Goal: Information Seeking & Learning: Learn about a topic

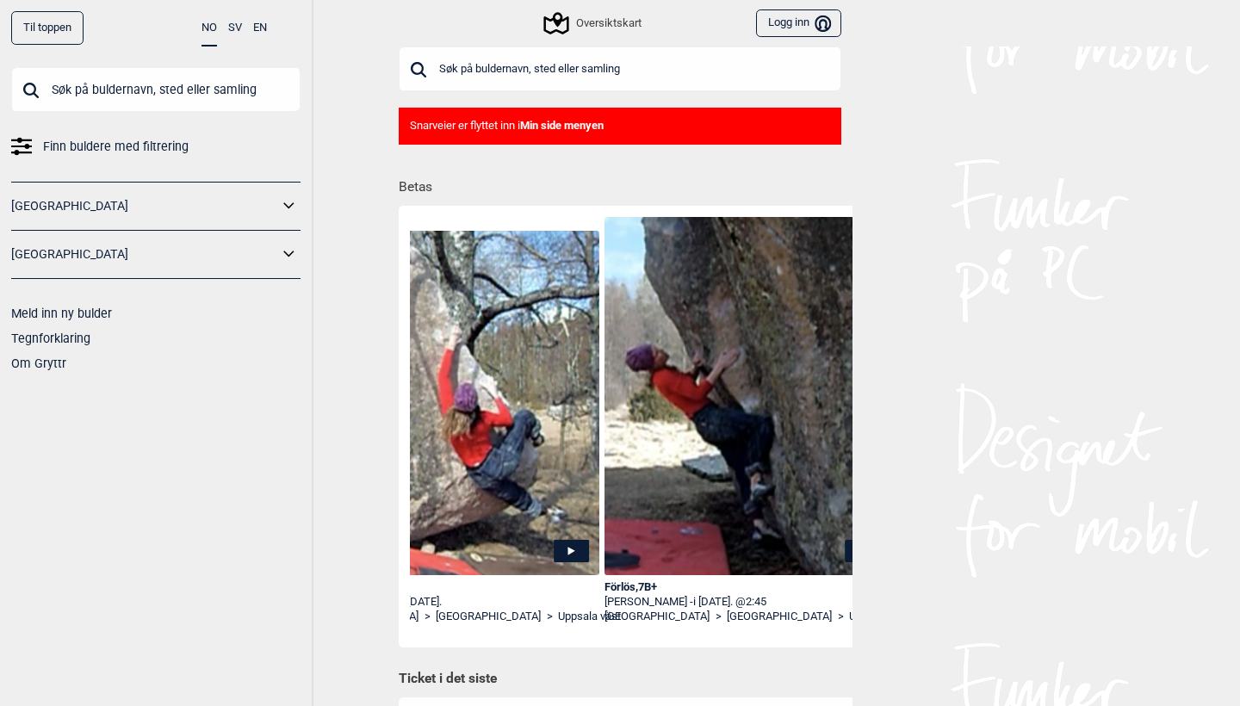
scroll to position [0, 434]
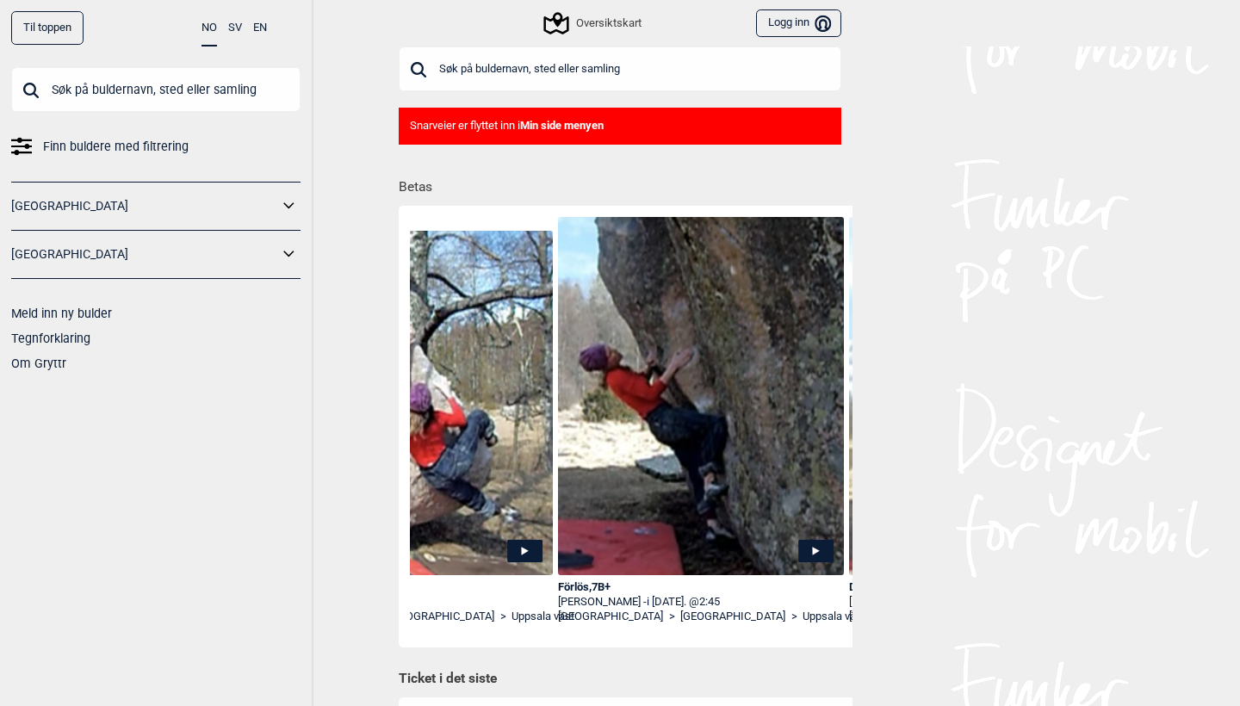
click at [127, 205] on link "[GEOGRAPHIC_DATA]" at bounding box center [144, 206] width 267 height 25
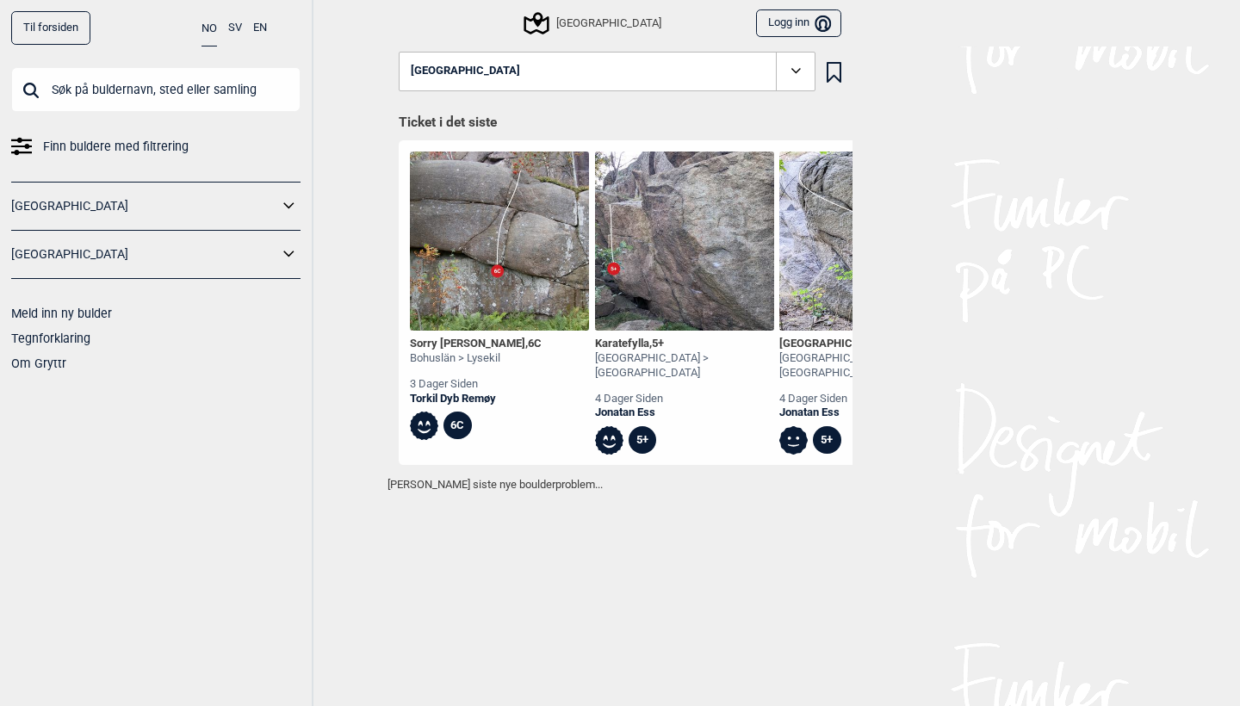
click at [549, 26] on icon at bounding box center [536, 23] width 25 height 22
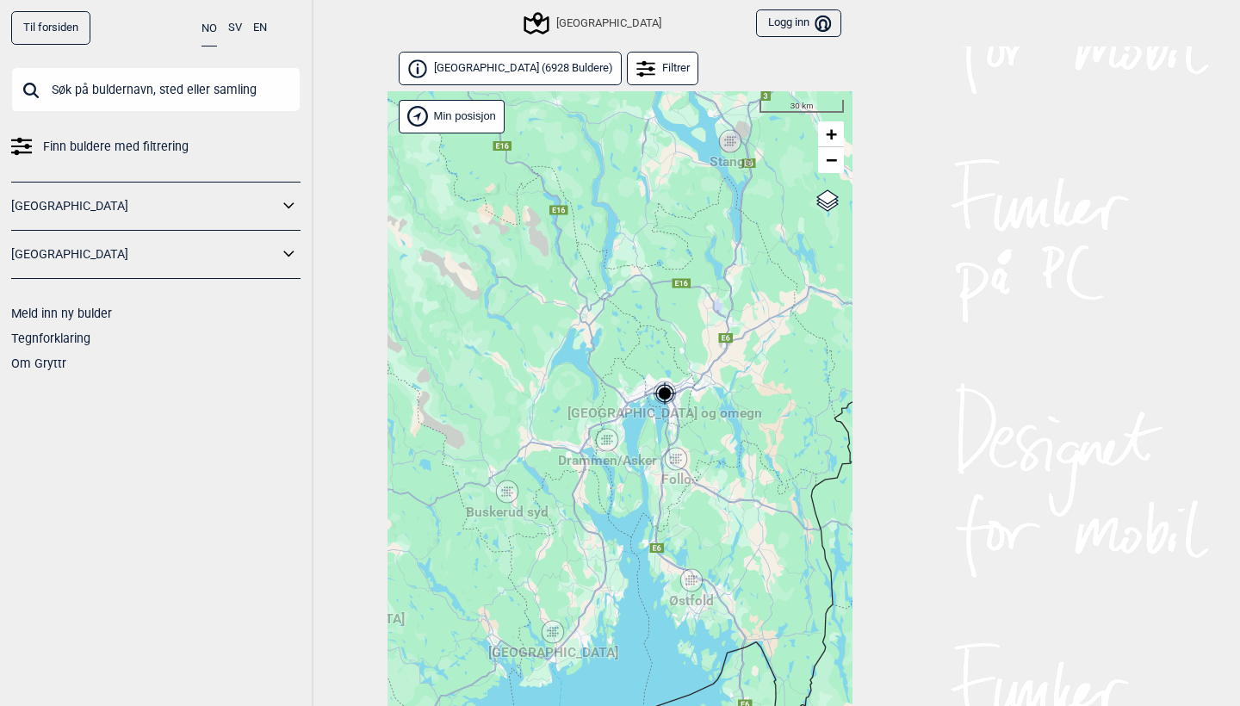
drag, startPoint x: 779, startPoint y: 447, endPoint x: 675, endPoint y: 388, distance: 119.5
click at [675, 404] on span "[GEOGRAPHIC_DATA] og omegn" at bounding box center [664, 404] width 195 height 0
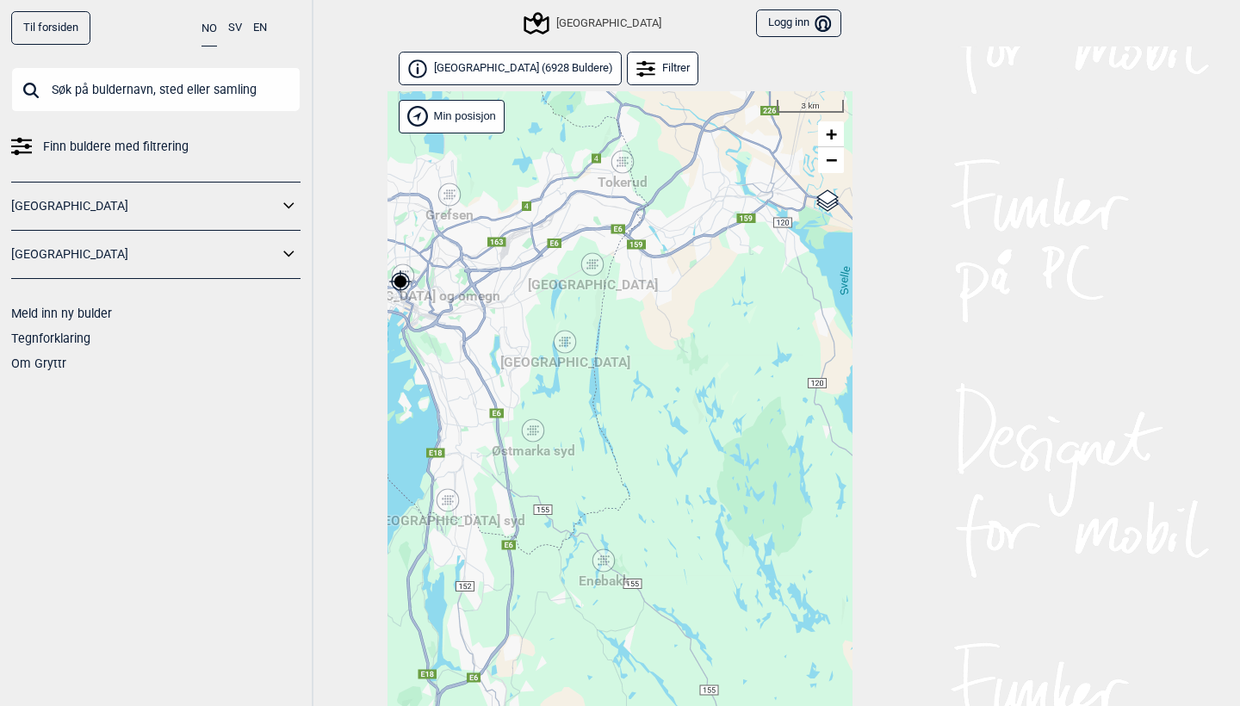
scroll to position [44, 0]
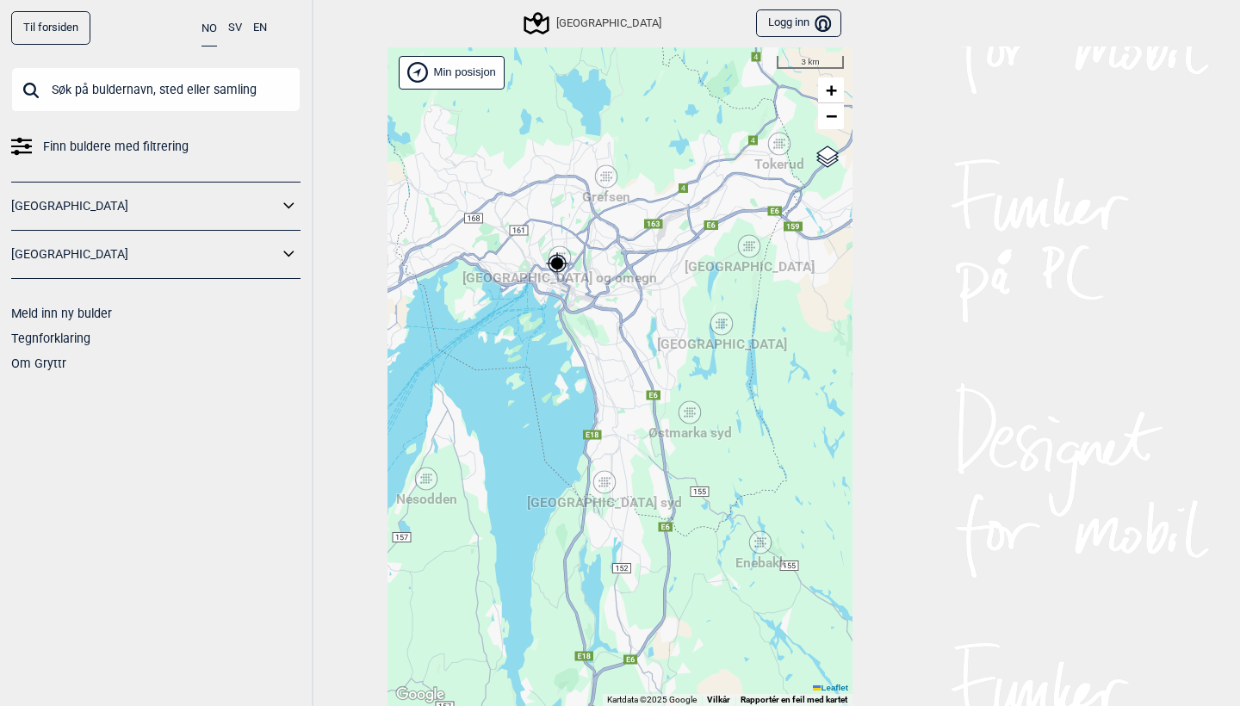
drag, startPoint x: 632, startPoint y: 306, endPoint x: 789, endPoint y: 332, distance: 158.8
click at [789, 332] on div "Hallingdal Stange [GEOGRAPHIC_DATA] syd [GEOGRAPHIC_DATA] og omegn [GEOGRAPHIC_…" at bounding box center [619, 376] width 465 height 659
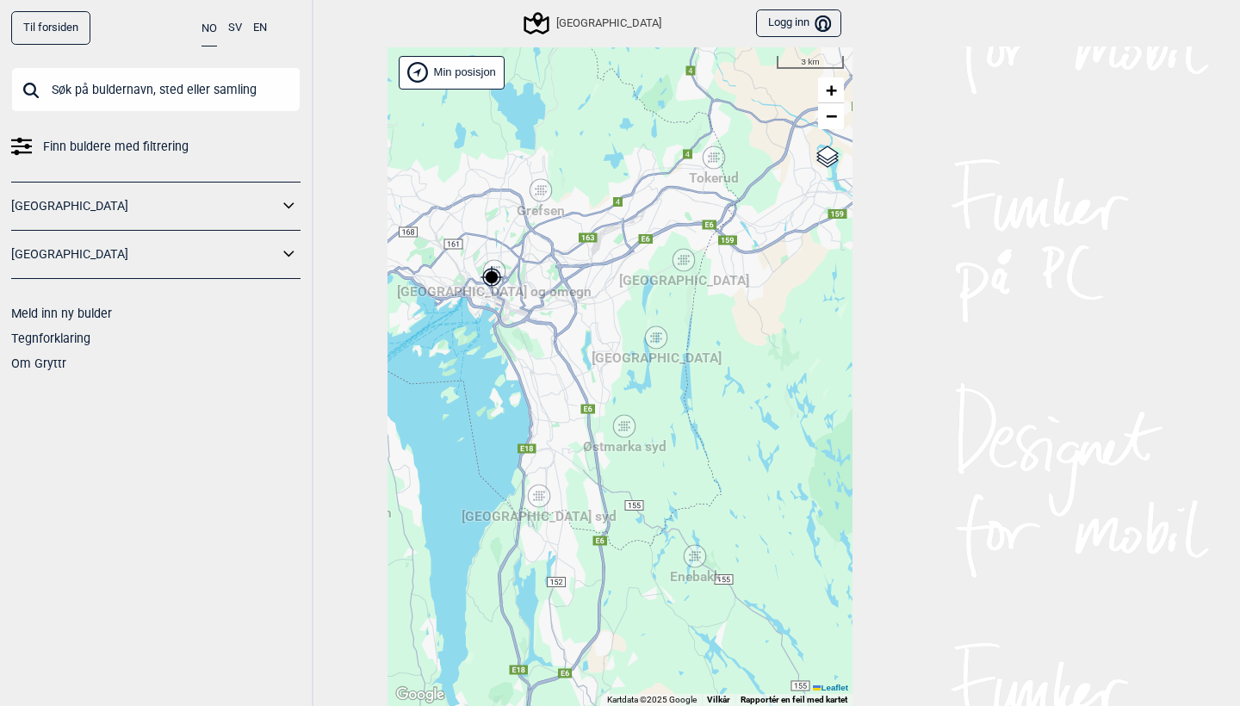
drag, startPoint x: 723, startPoint y: 312, endPoint x: 652, endPoint y: 330, distance: 73.5
click at [652, 330] on icon at bounding box center [656, 336] width 22 height 22
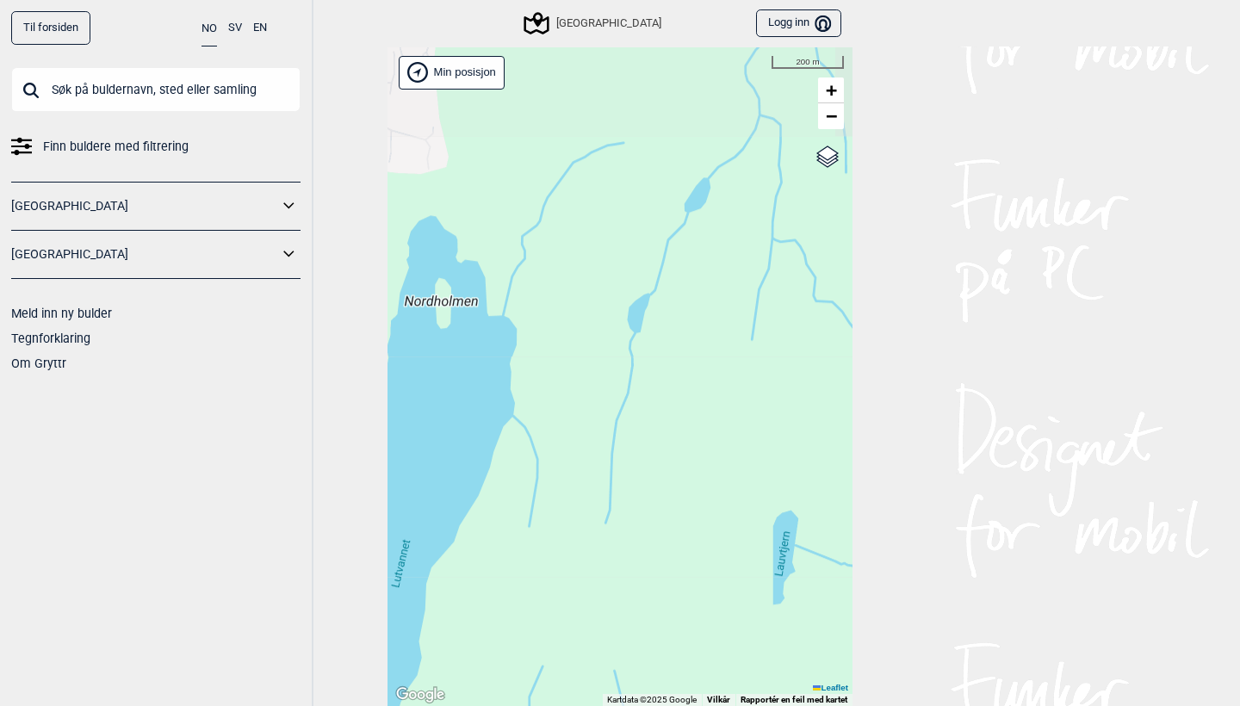
drag, startPoint x: 652, startPoint y: 296, endPoint x: 587, endPoint y: 535, distance: 247.0
click at [587, 535] on div "Hallingdal Stange [GEOGRAPHIC_DATA] syd [GEOGRAPHIC_DATA] og omegn [GEOGRAPHIC_…" at bounding box center [619, 376] width 465 height 659
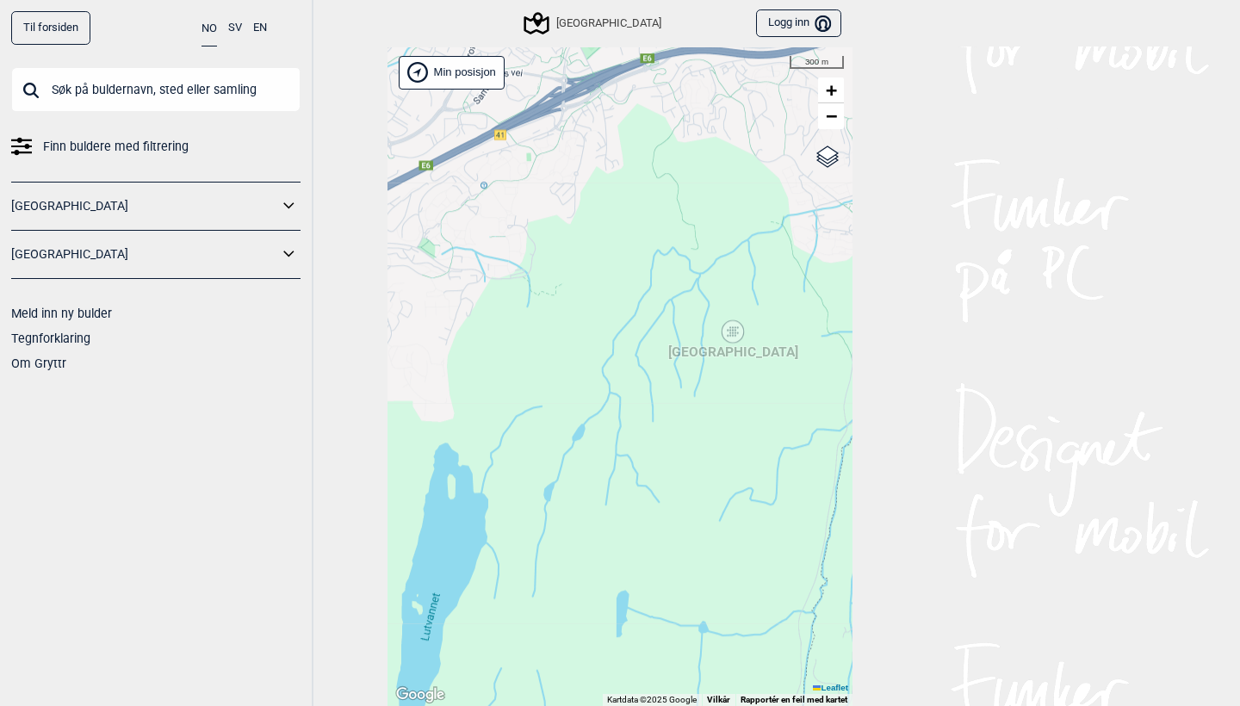
drag, startPoint x: 801, startPoint y: 301, endPoint x: 733, endPoint y: 356, distance: 86.9
click at [733, 343] on span "[GEOGRAPHIC_DATA]" at bounding box center [733, 343] width 130 height 0
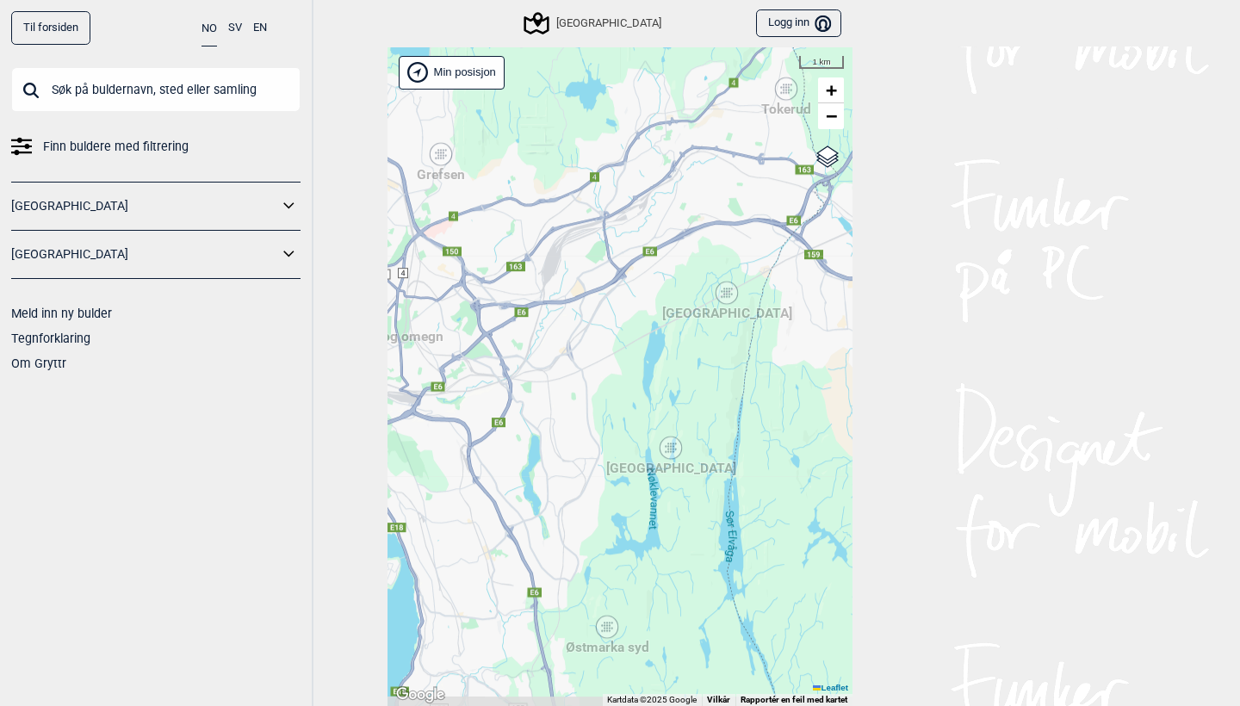
drag, startPoint x: 712, startPoint y: 395, endPoint x: 625, endPoint y: 325, distance: 112.0
click at [625, 325] on div "Hallingdal Stange [GEOGRAPHIC_DATA] syd [GEOGRAPHIC_DATA] og omegn [GEOGRAPHIC_…" at bounding box center [619, 376] width 465 height 659
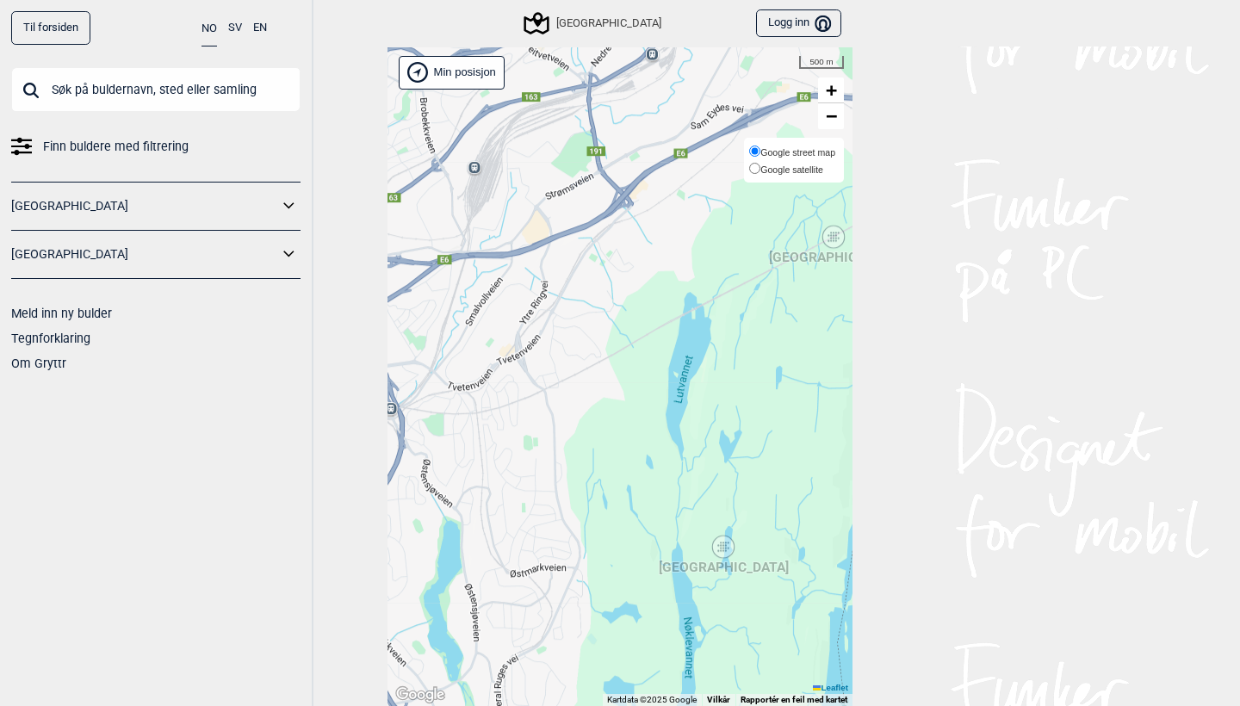
click at [826, 167] on label "Google satellite" at bounding box center [792, 168] width 86 height 17
click at [760, 167] on input "Google satellite" at bounding box center [754, 168] width 11 height 11
radio input "true"
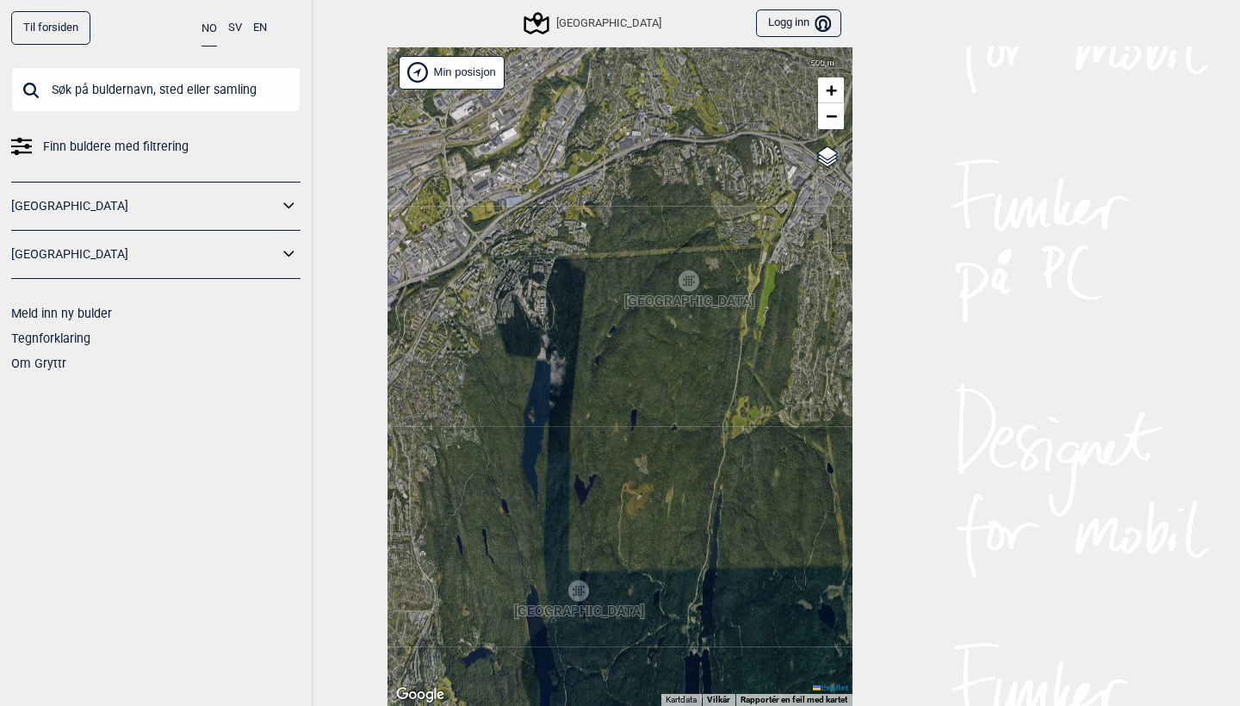
drag, startPoint x: 707, startPoint y: 363, endPoint x: 551, endPoint y: 409, distance: 162.4
click at [551, 409] on div "Hallingdal Stange [GEOGRAPHIC_DATA] syd [GEOGRAPHIC_DATA] og omegn [GEOGRAPHIC_…" at bounding box center [619, 376] width 465 height 659
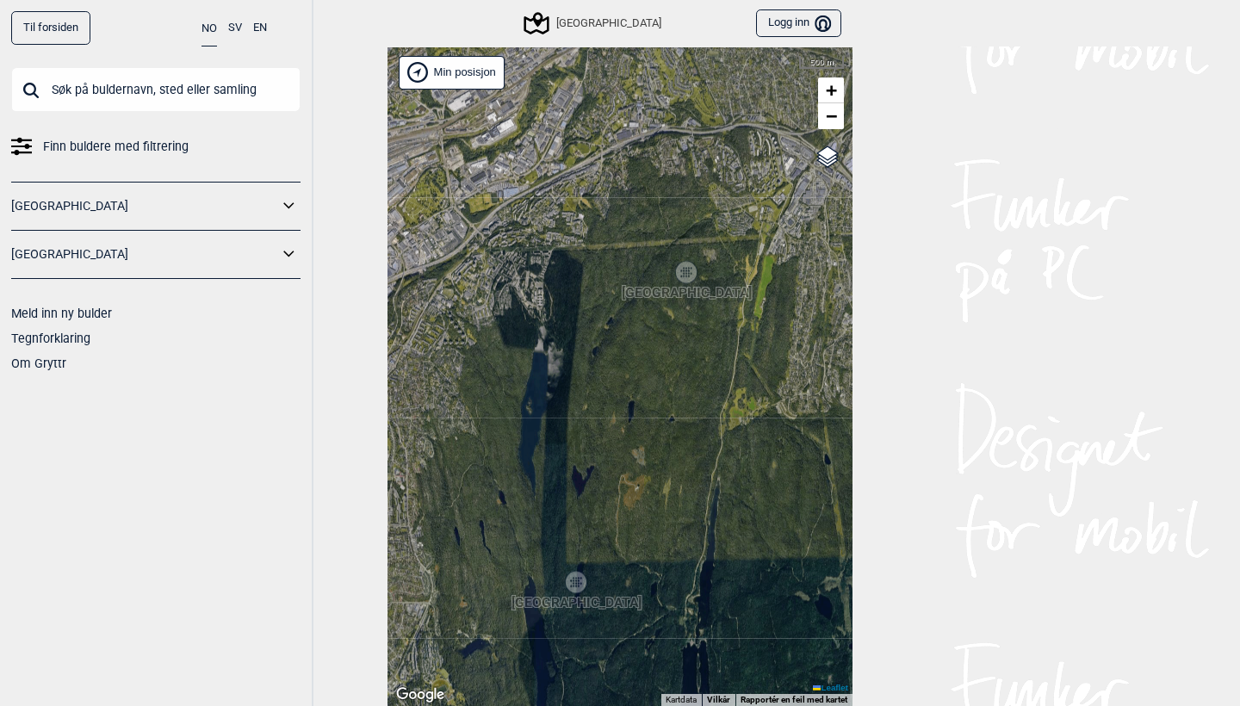
drag, startPoint x: 647, startPoint y: 275, endPoint x: 622, endPoint y: 302, distance: 37.2
click at [622, 302] on div "Hallingdal Stange [GEOGRAPHIC_DATA] syd [GEOGRAPHIC_DATA] og omegn [GEOGRAPHIC_…" at bounding box center [619, 376] width 465 height 659
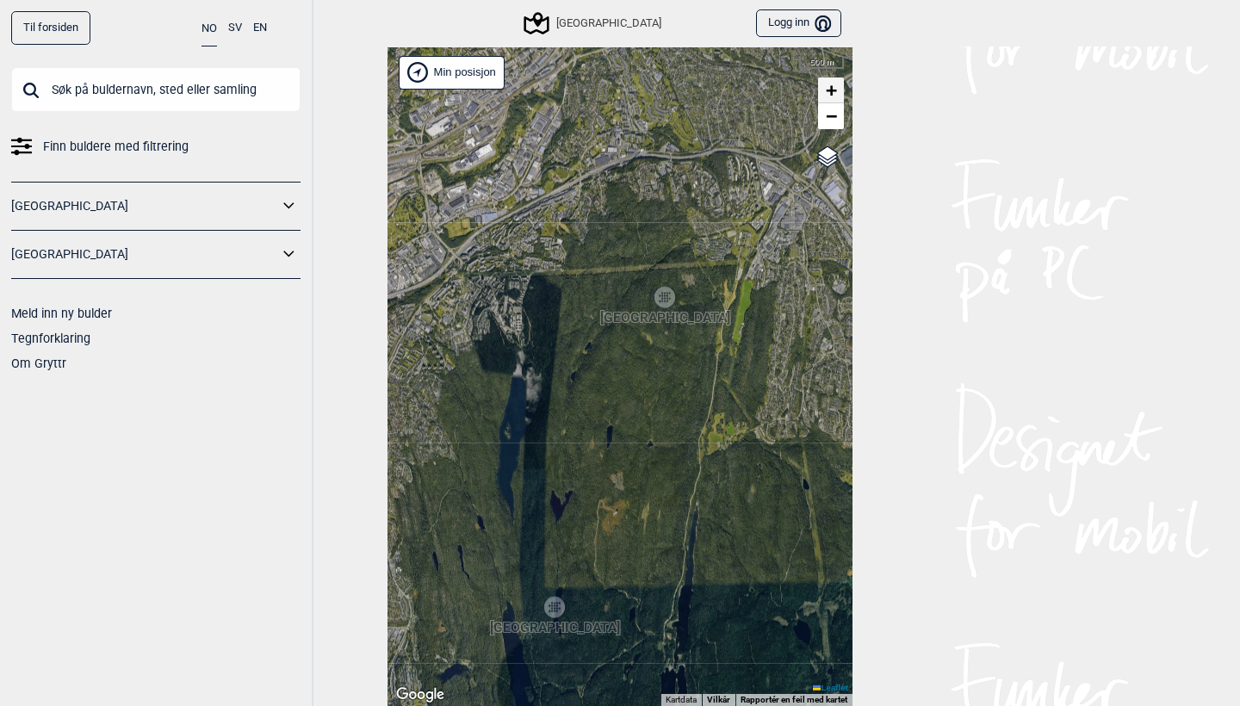
click at [826, 96] on span "+" at bounding box center [831, 90] width 11 height 22
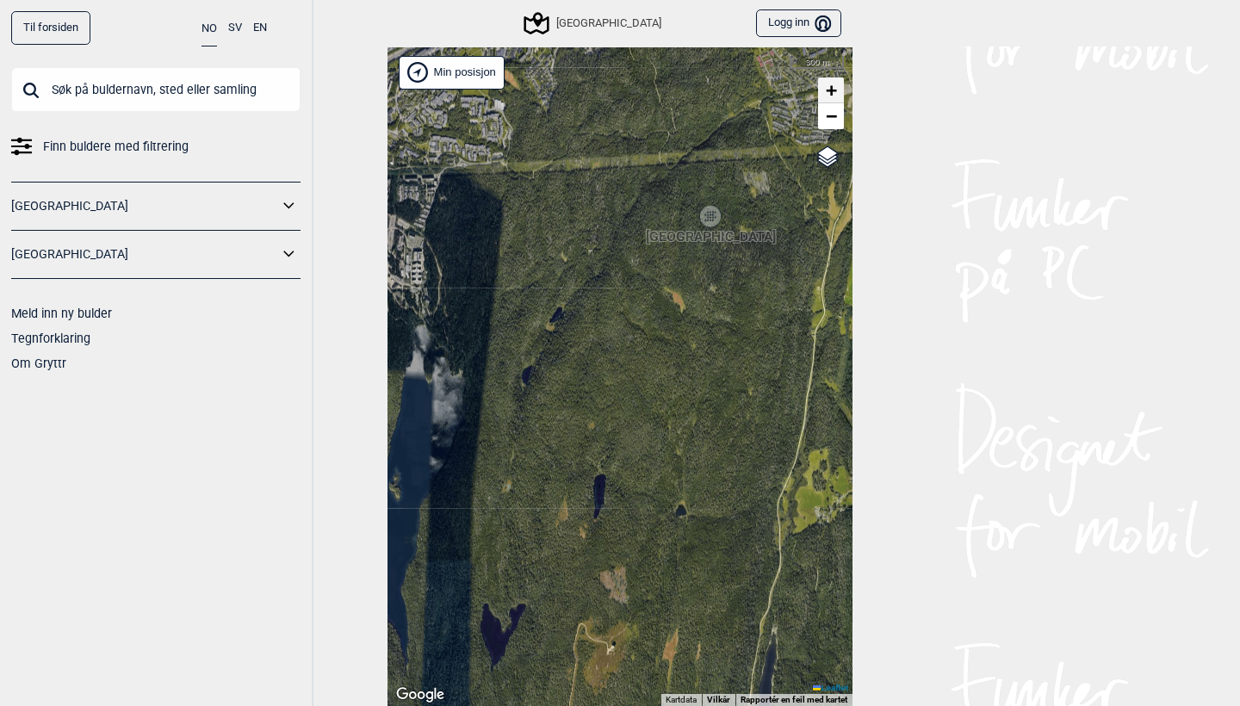
click at [826, 96] on span "+" at bounding box center [831, 90] width 11 height 22
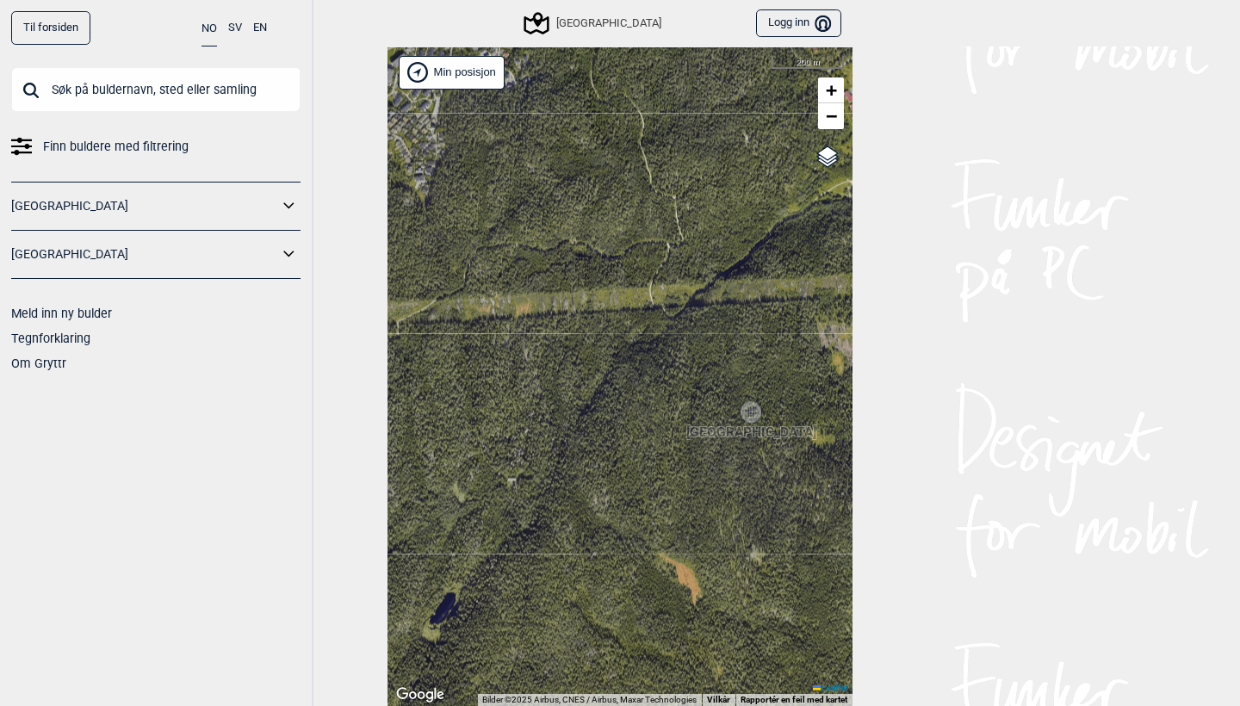
drag, startPoint x: 659, startPoint y: 255, endPoint x: 610, endPoint y: 610, distance: 358.9
click at [610, 610] on div "Hallingdal Stange [GEOGRAPHIC_DATA] syd [GEOGRAPHIC_DATA] og omegn [GEOGRAPHIC_…" at bounding box center [619, 376] width 465 height 659
click at [751, 416] on div "[GEOGRAPHIC_DATA]" at bounding box center [750, 411] width 10 height 10
click at [751, 416] on div "Hallingdal Stange [GEOGRAPHIC_DATA] syd [GEOGRAPHIC_DATA] og omegn [GEOGRAPHIC_…" at bounding box center [619, 376] width 465 height 659
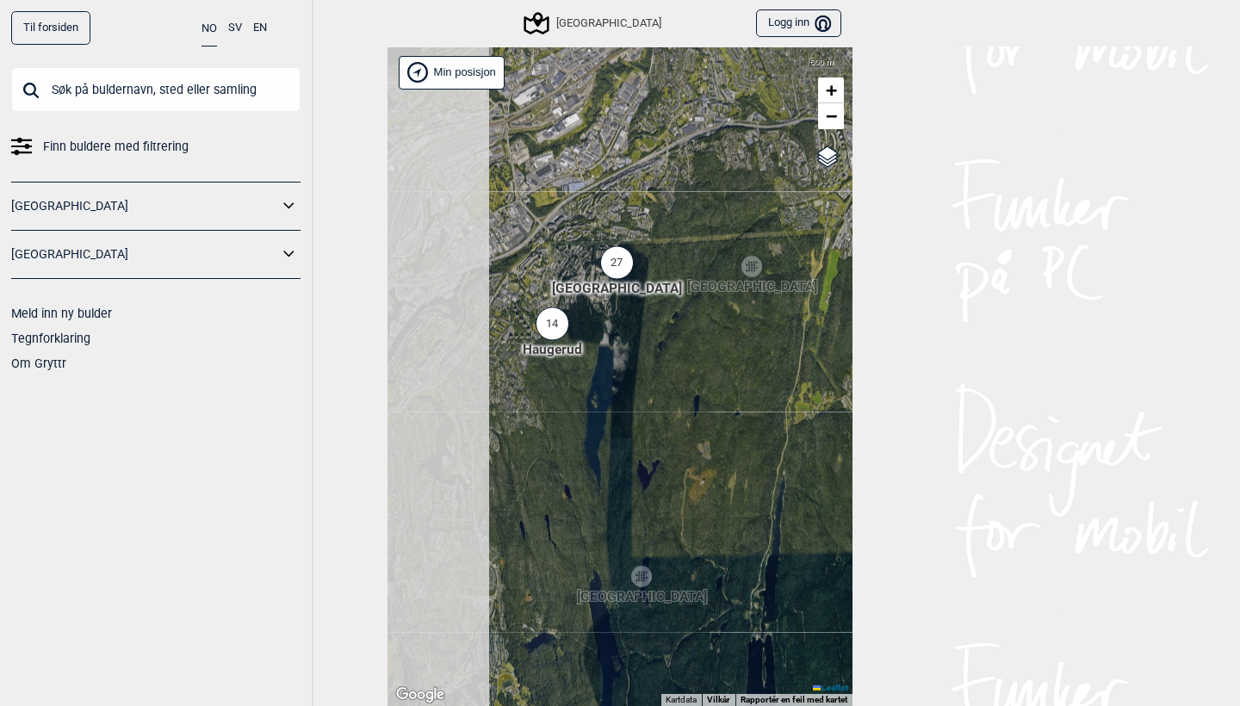
drag, startPoint x: 512, startPoint y: 378, endPoint x: 749, endPoint y: 398, distance: 237.6
click at [749, 398] on div "Hallingdal Stange [GEOGRAPHIC_DATA] syd [GEOGRAPHIC_DATA] og omegn [GEOGRAPHIC_…" at bounding box center [619, 376] width 465 height 659
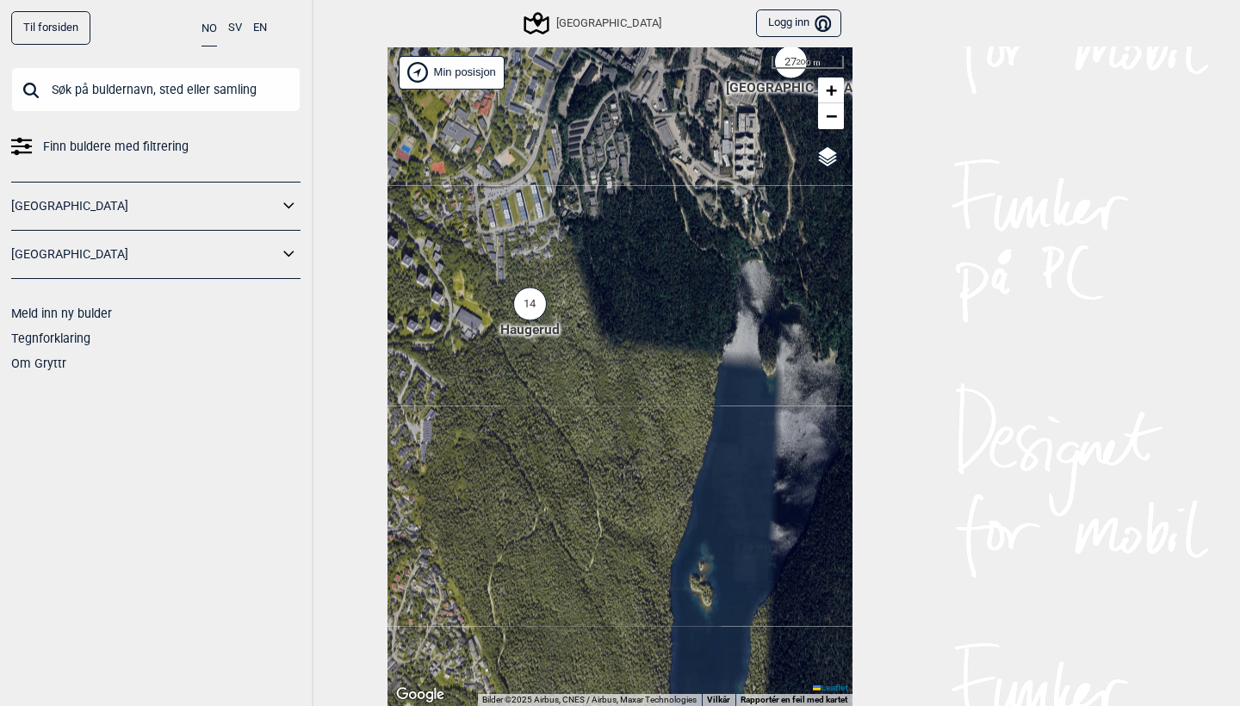
click at [527, 311] on div "14" at bounding box center [530, 305] width 34 height 34
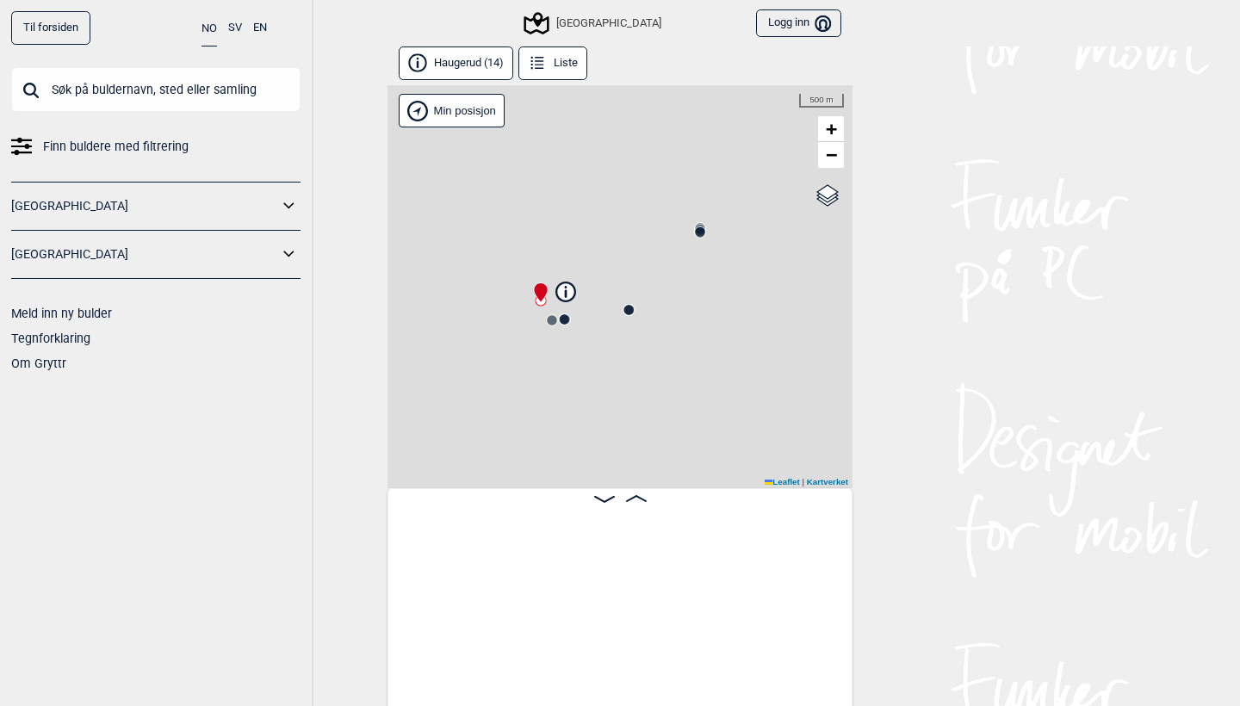
scroll to position [0, 135]
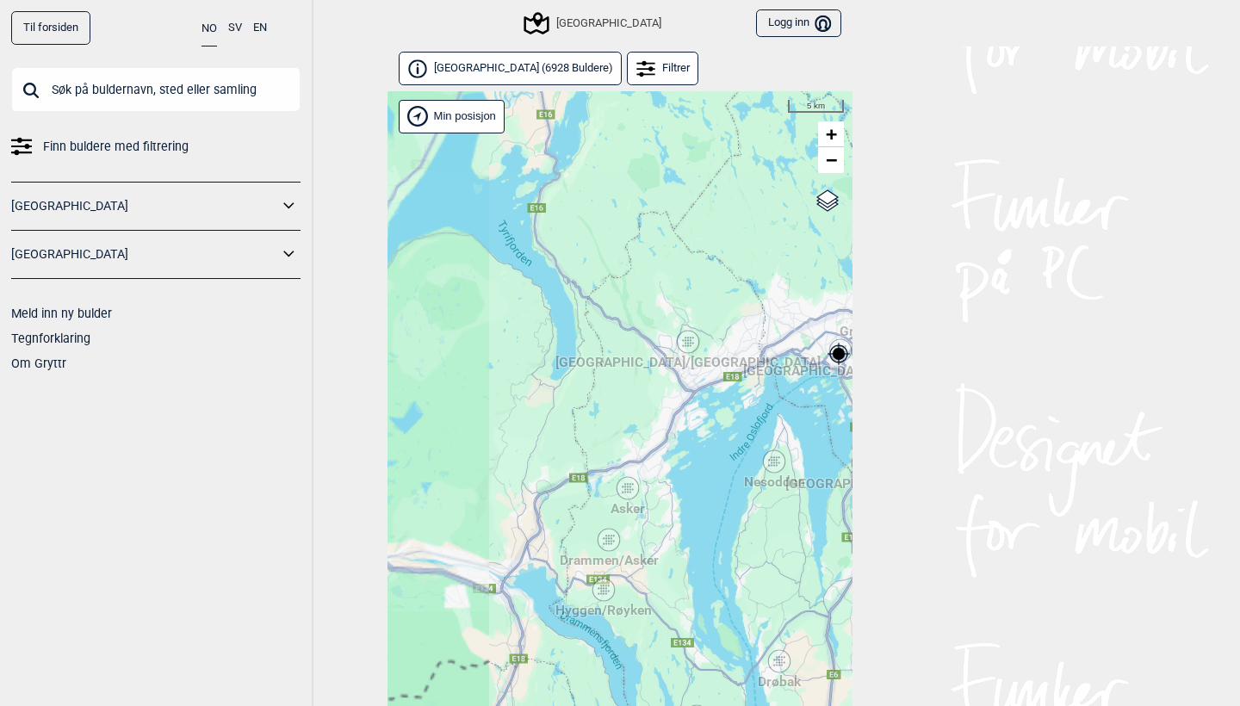
scroll to position [44, 0]
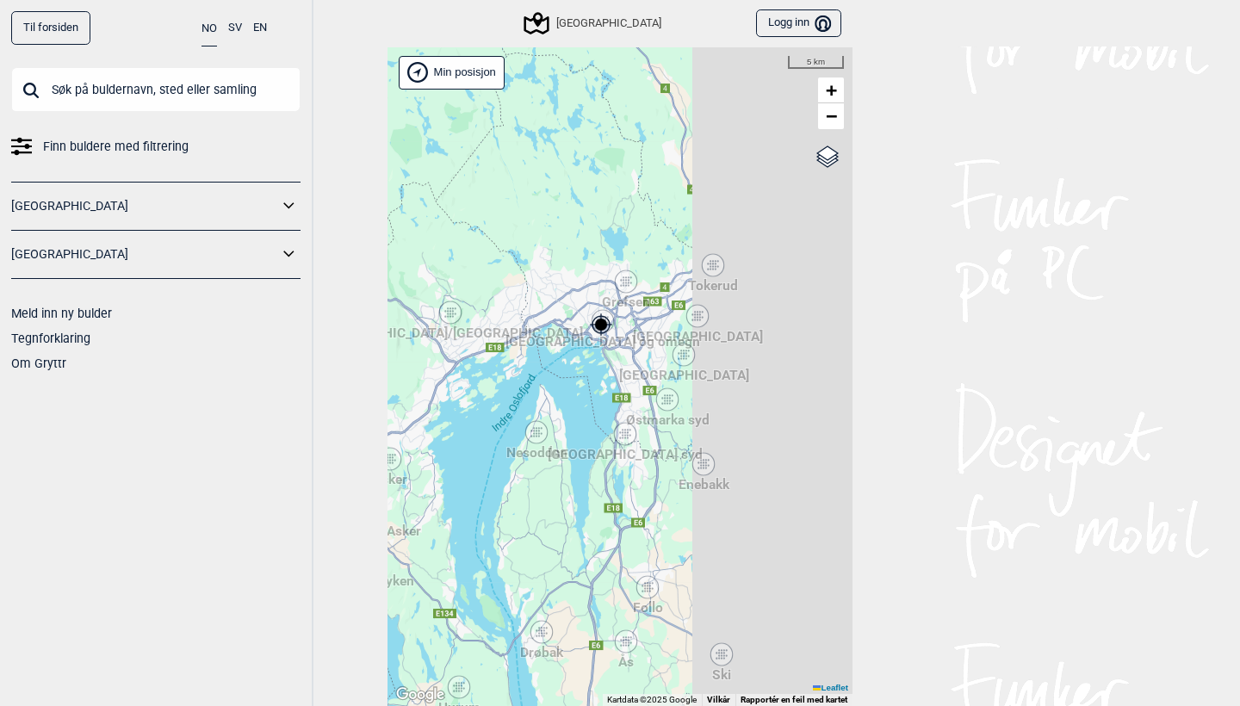
drag, startPoint x: 818, startPoint y: 414, endPoint x: 544, endPoint y: 434, distance: 274.5
click at [544, 434] on div "Hallingdal Stange [GEOGRAPHIC_DATA] syd [GEOGRAPHIC_DATA] og omegn [GEOGRAPHIC_…" at bounding box center [619, 376] width 465 height 659
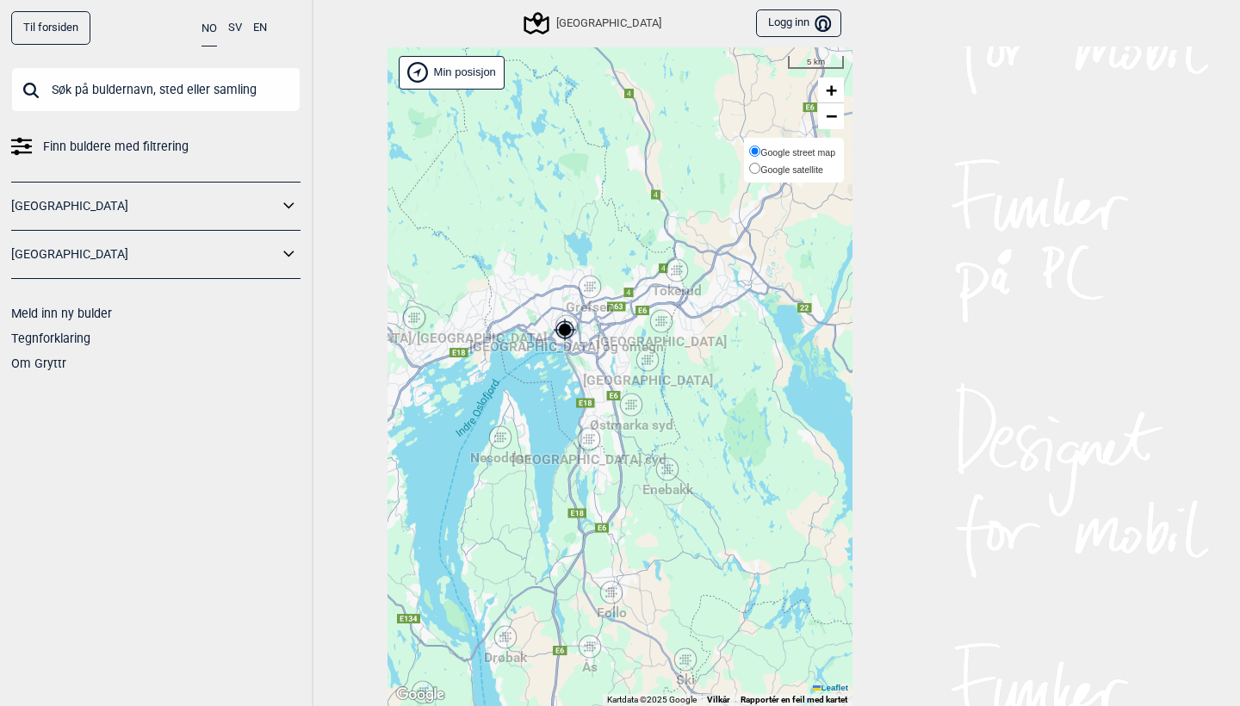
click at [831, 160] on label "Google satellite" at bounding box center [792, 168] width 86 height 17
click at [760, 163] on input "Google satellite" at bounding box center [754, 168] width 11 height 11
radio input "true"
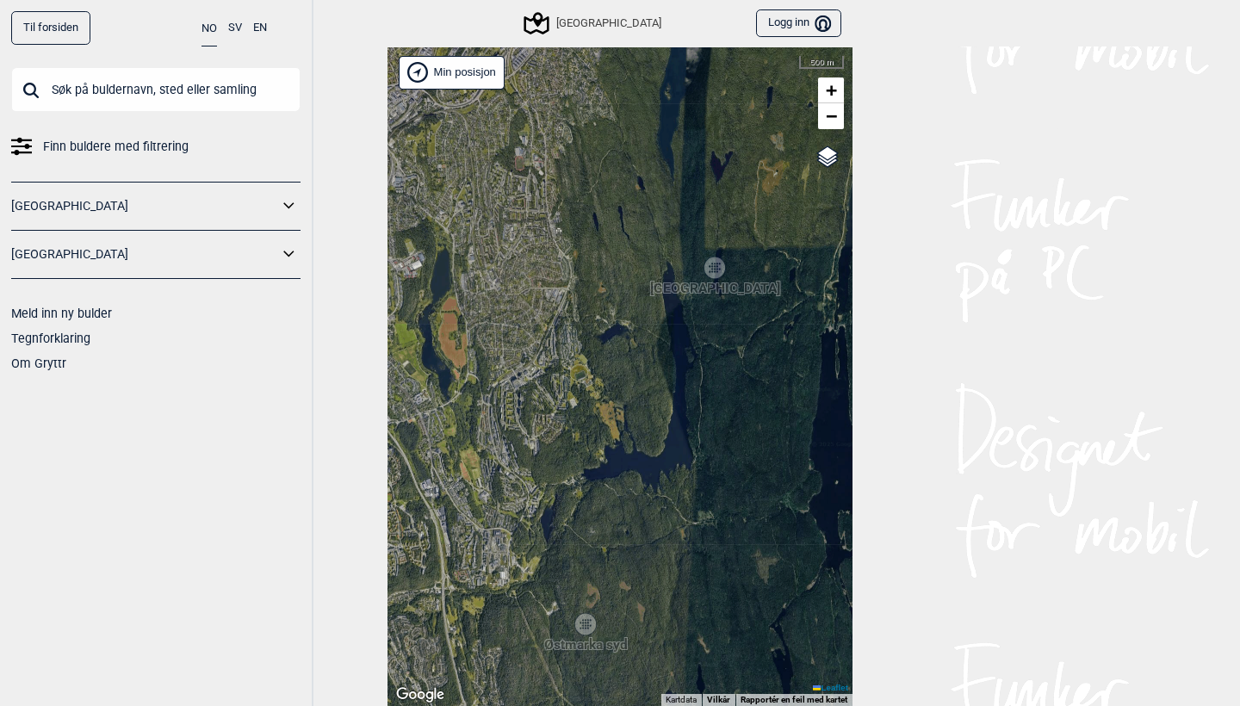
drag, startPoint x: 714, startPoint y: 320, endPoint x: 671, endPoint y: 276, distance: 61.5
click at [672, 276] on div "Hallingdal Stange [GEOGRAPHIC_DATA] syd [GEOGRAPHIC_DATA] og omegn [GEOGRAPHIC_…" at bounding box center [619, 376] width 465 height 659
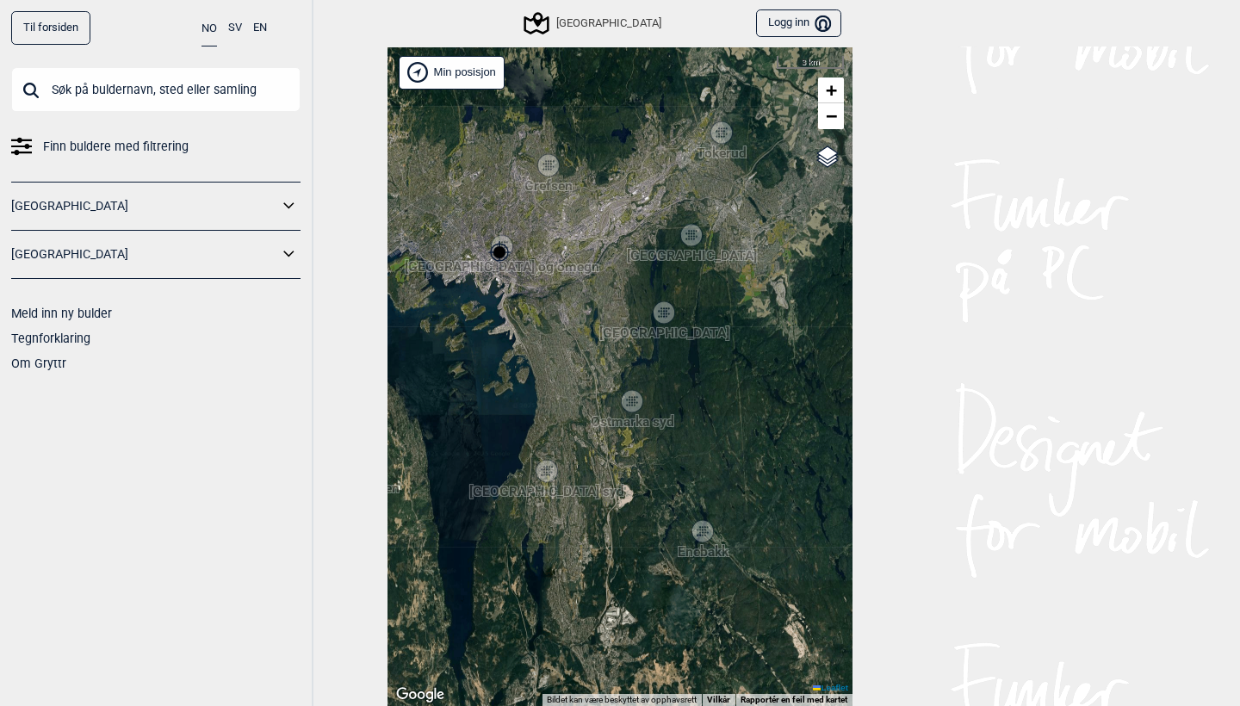
drag, startPoint x: 706, startPoint y: 230, endPoint x: 684, endPoint y: 294, distance: 67.5
click at [684, 294] on div "Hallingdal Stange [GEOGRAPHIC_DATA] syd [GEOGRAPHIC_DATA] og omegn [GEOGRAPHIC_…" at bounding box center [619, 376] width 465 height 659
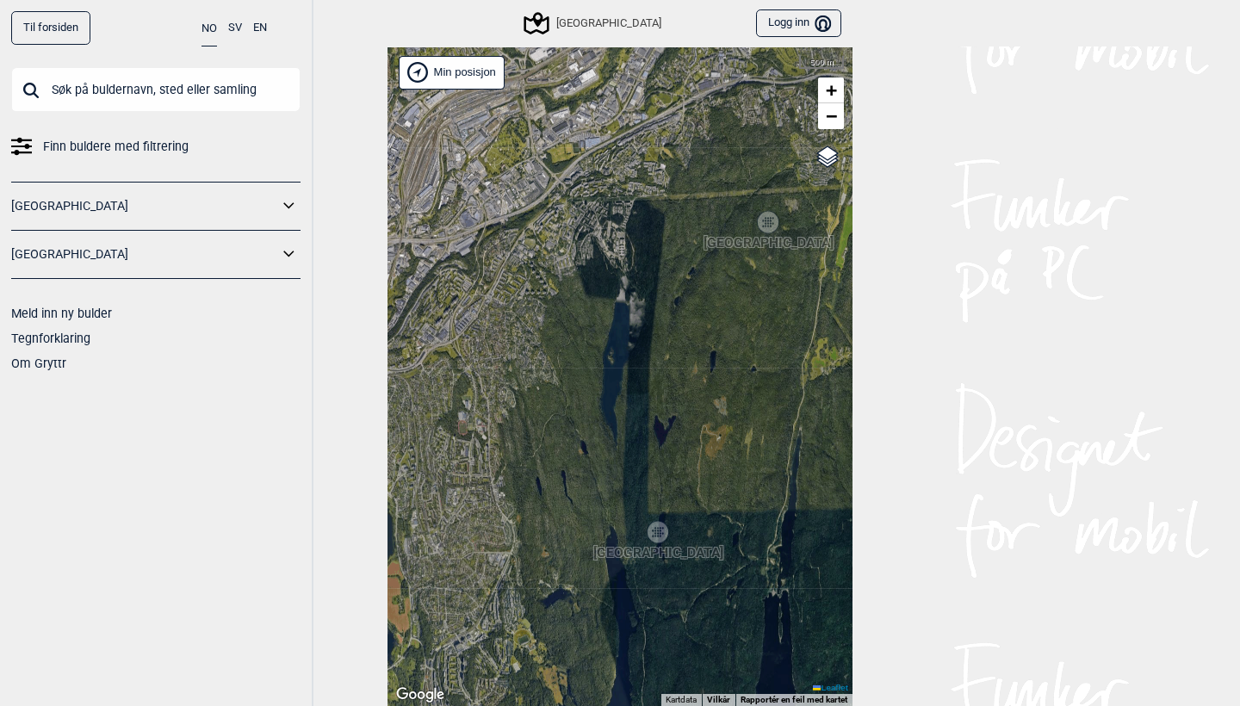
drag, startPoint x: 643, startPoint y: 238, endPoint x: 720, endPoint y: 342, distance: 129.3
click at [720, 342] on div "Hallingdal Stange [GEOGRAPHIC_DATA] syd [GEOGRAPHIC_DATA] og omegn [GEOGRAPHIC_…" at bounding box center [619, 376] width 465 height 659
click at [658, 526] on div "[GEOGRAPHIC_DATA]" at bounding box center [658, 531] width 10 height 10
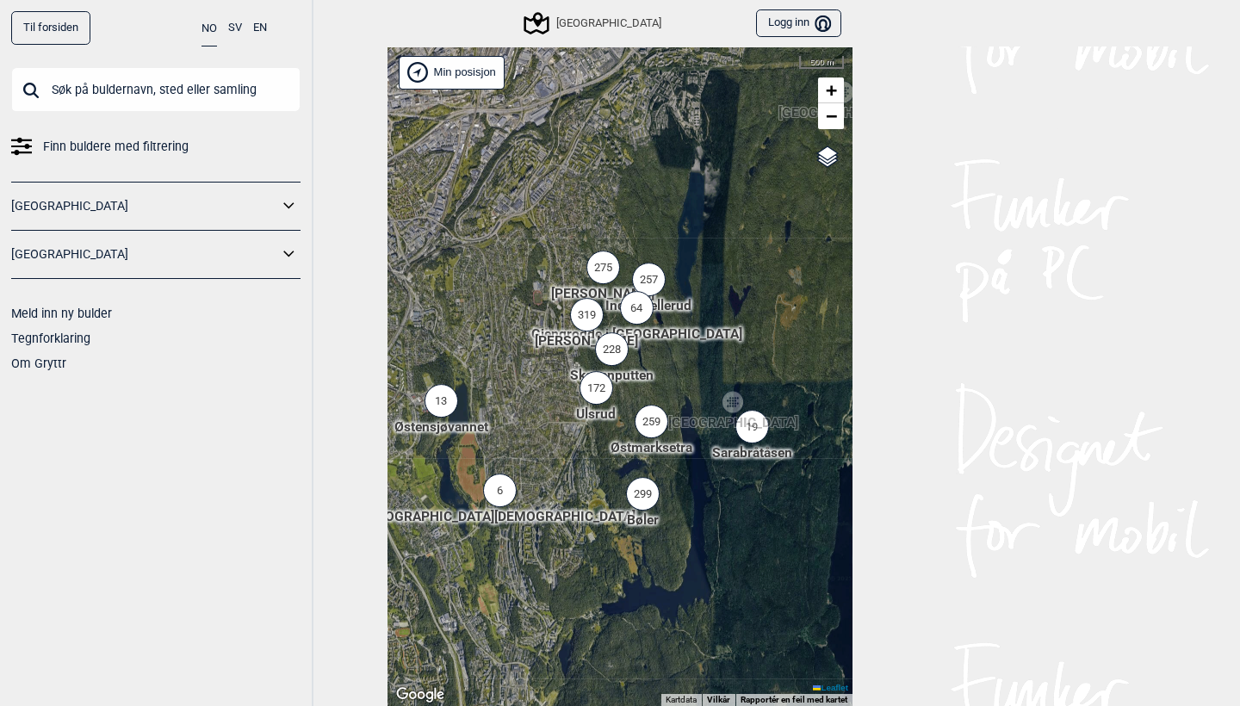
drag, startPoint x: 625, startPoint y: 366, endPoint x: 708, endPoint y: 355, distance: 83.4
click at [708, 355] on div "Hallingdal Stange [GEOGRAPHIC_DATA] syd [GEOGRAPHIC_DATA] og omegn [GEOGRAPHIC_…" at bounding box center [619, 376] width 465 height 659
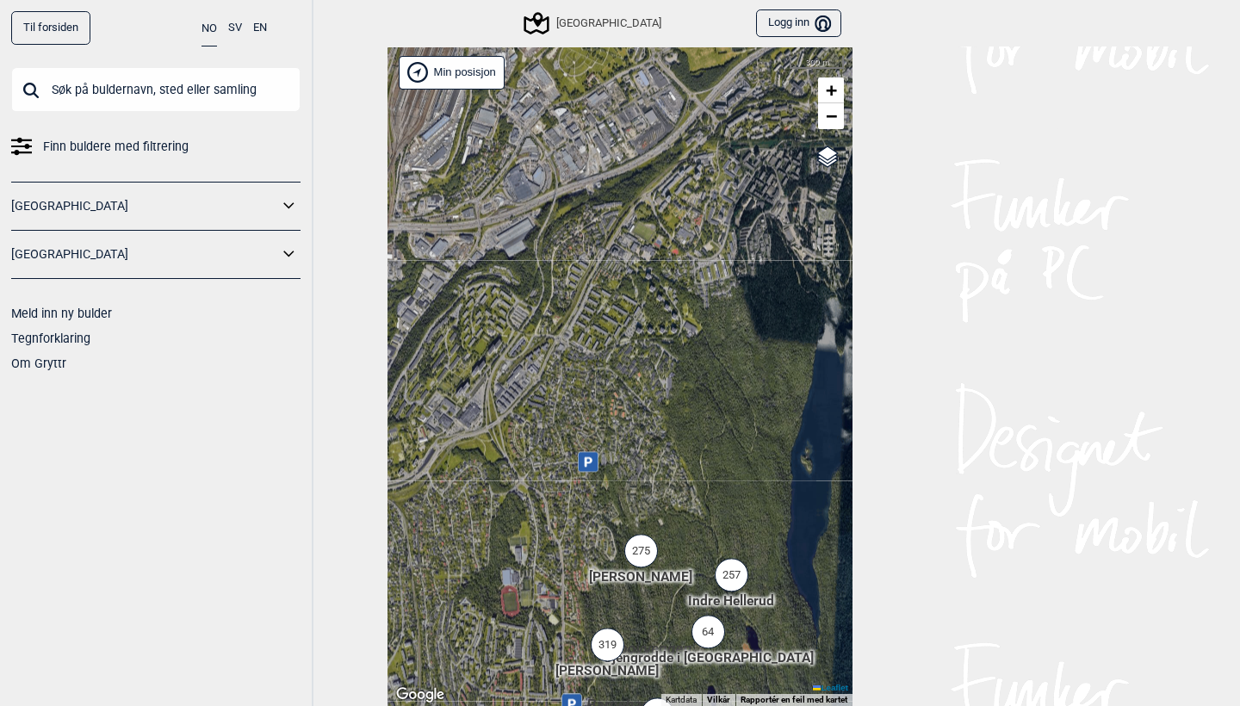
drag, startPoint x: 591, startPoint y: 339, endPoint x: 733, endPoint y: 705, distance: 392.8
click at [733, 705] on div "Hallingdal Stange [GEOGRAPHIC_DATA] syd [GEOGRAPHIC_DATA] og omegn [GEOGRAPHIC_…" at bounding box center [619, 376] width 465 height 659
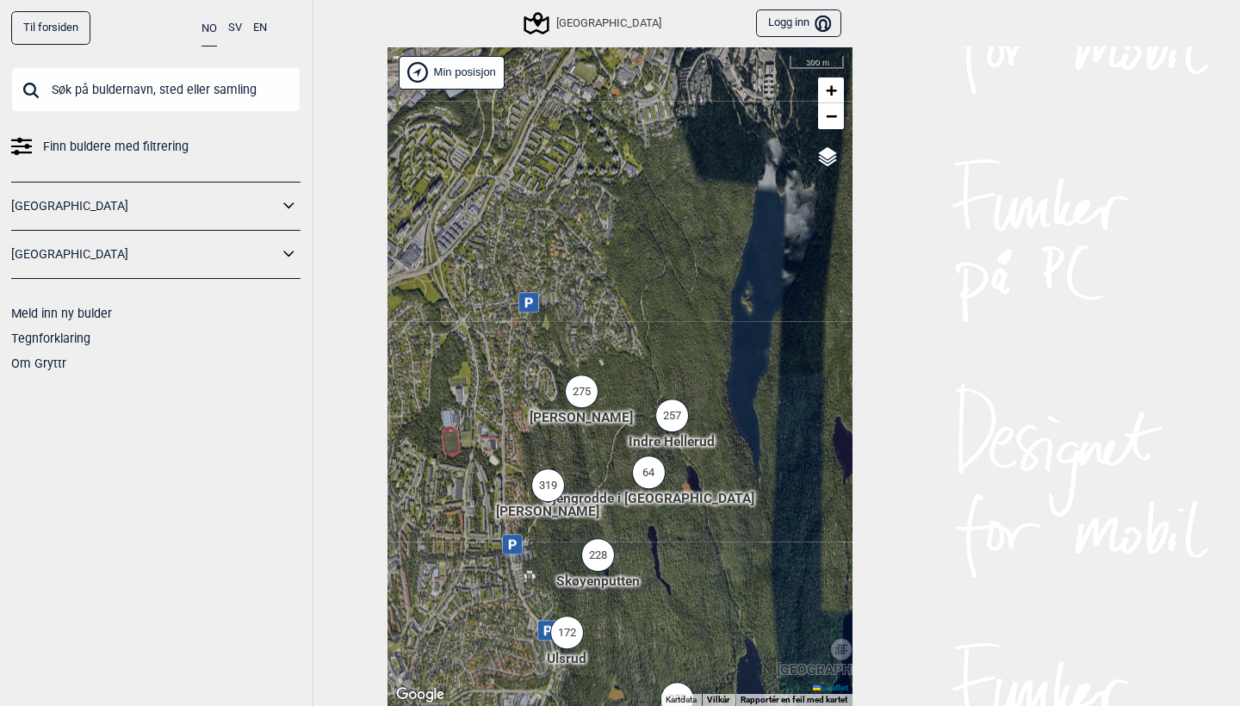
drag, startPoint x: 746, startPoint y: 432, endPoint x: 687, endPoint y: 273, distance: 170.0
click at [687, 273] on div "Hallingdal Stange [GEOGRAPHIC_DATA] syd [GEOGRAPHIC_DATA] og omegn [GEOGRAPHIC_…" at bounding box center [619, 376] width 465 height 659
click at [593, 393] on div "275" at bounding box center [582, 392] width 34 height 34
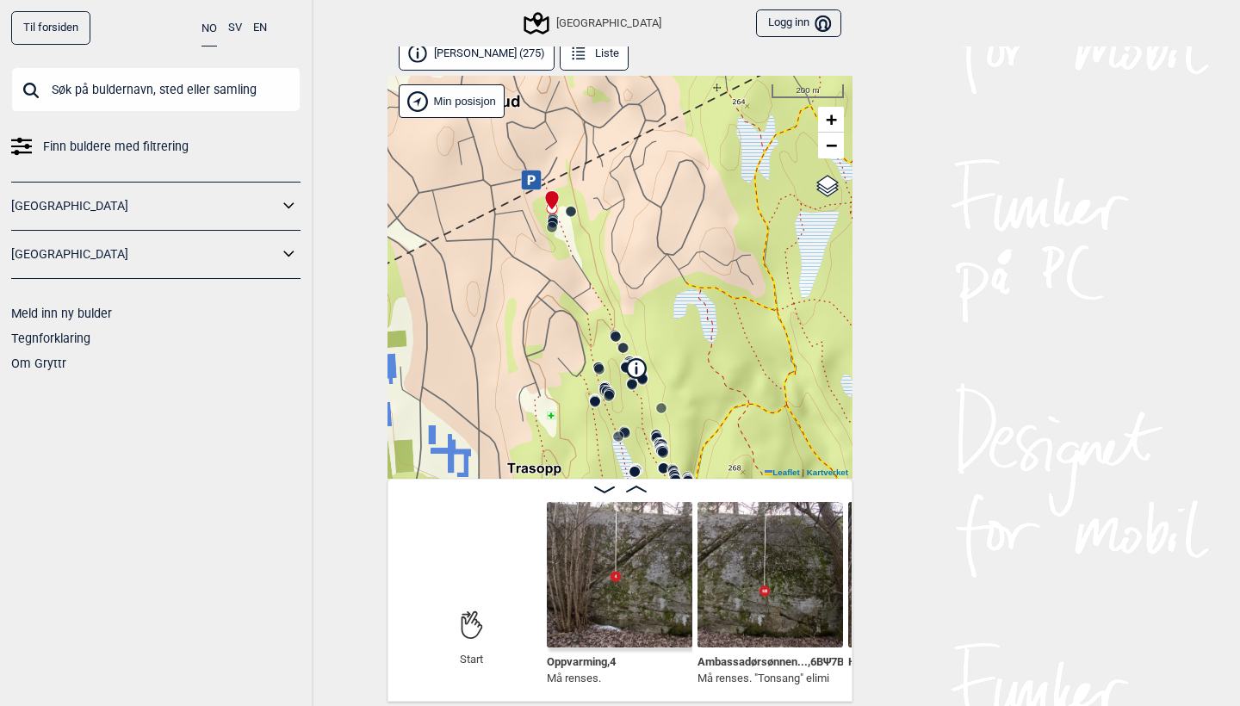
scroll to position [9, 0]
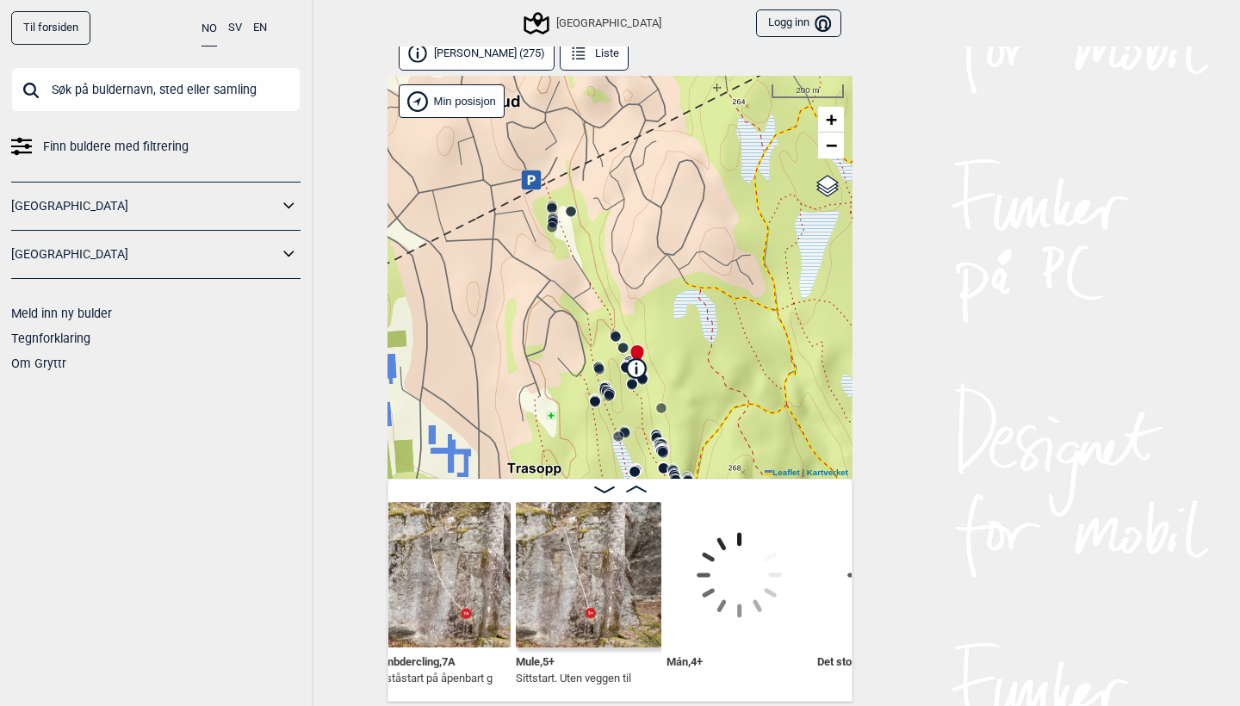
scroll to position [0, 5750]
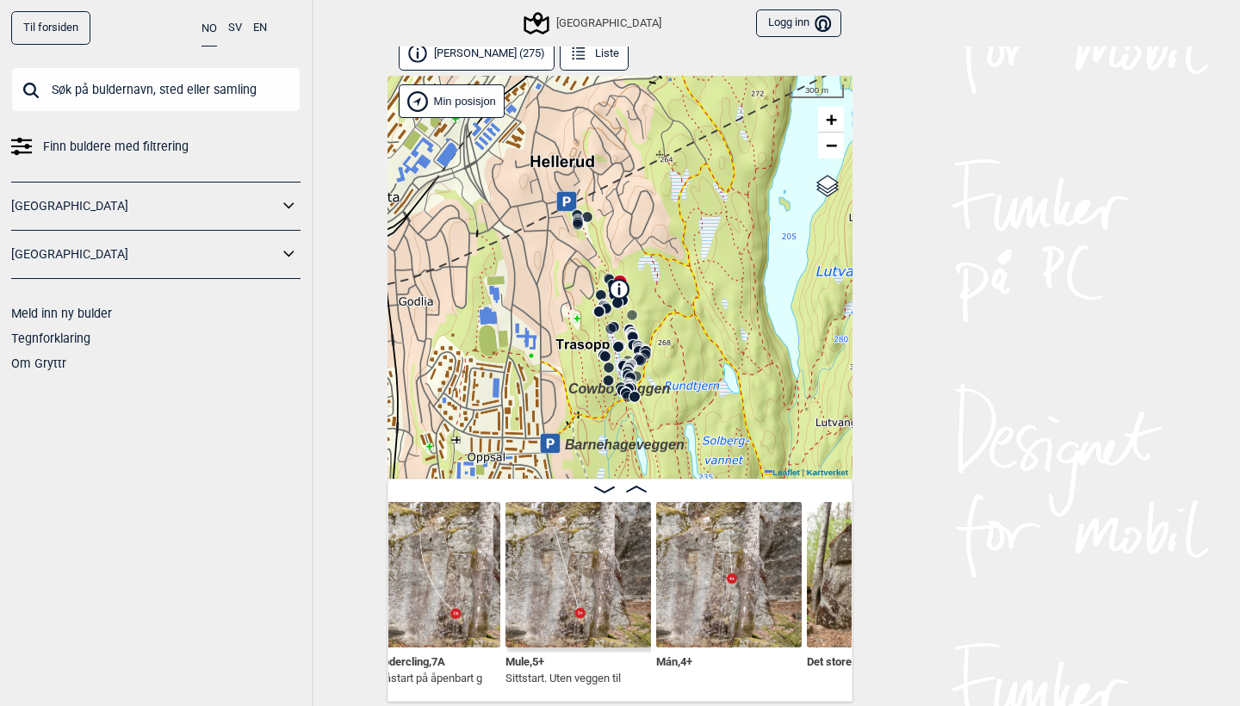
drag, startPoint x: 682, startPoint y: 415, endPoint x: 639, endPoint y: 318, distance: 106.4
click at [639, 318] on div "Speidersteinen Barnehageveggen Cowboyveggen Bølerveggen [GEOGRAPHIC_DATA]" at bounding box center [619, 277] width 465 height 403
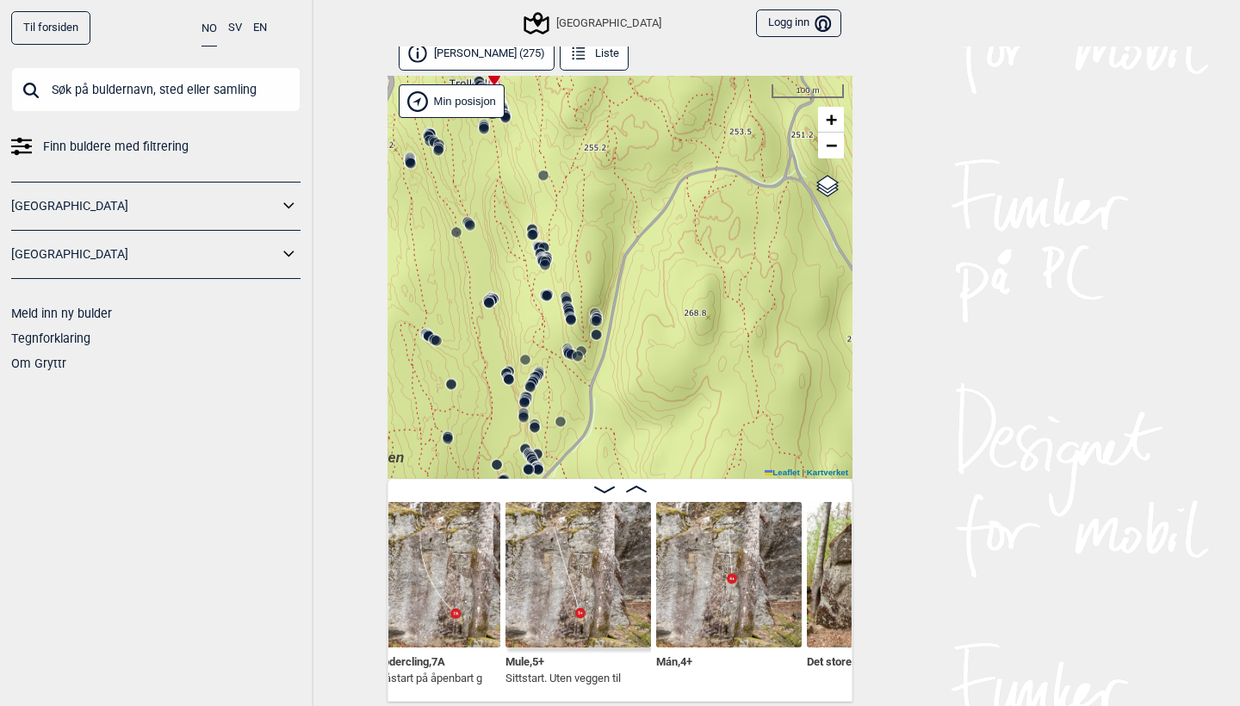
drag, startPoint x: 643, startPoint y: 383, endPoint x: 578, endPoint y: 263, distance: 136.7
click at [578, 263] on div "Speidersteinen Barnehageveggen Cowboyveggen Bølerveggen [GEOGRAPHIC_DATA]" at bounding box center [619, 277] width 465 height 403
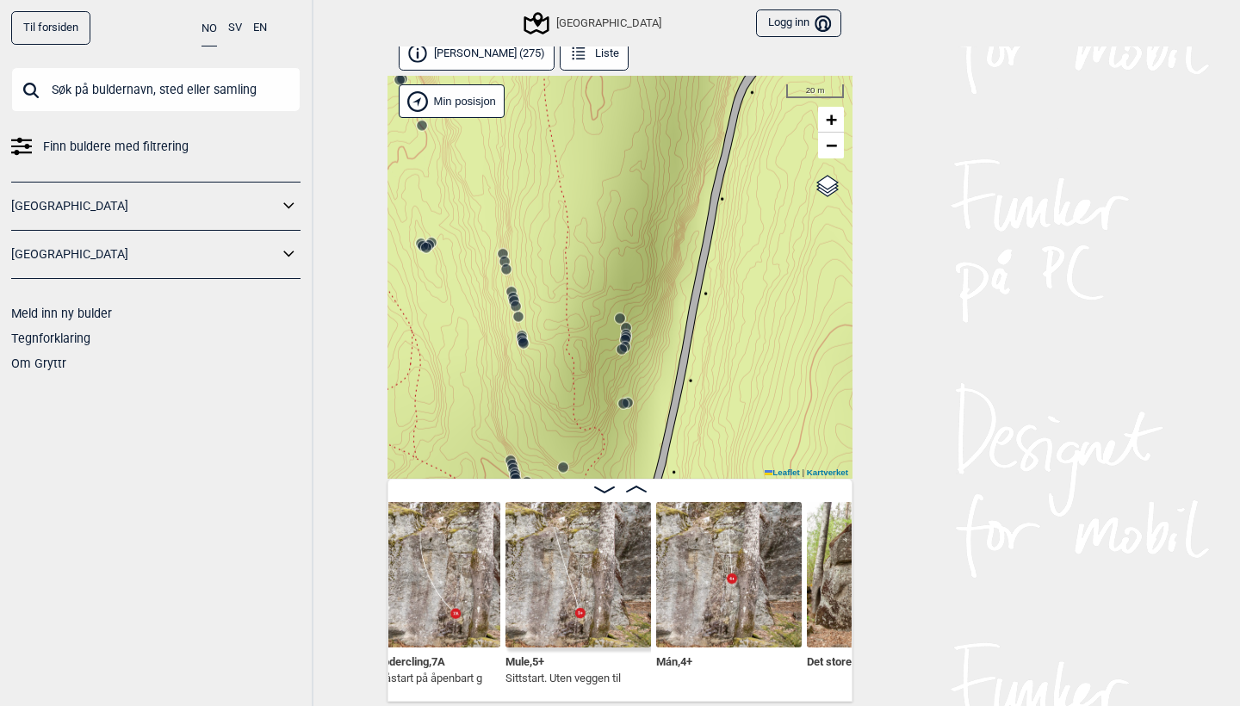
click at [628, 332] on icon at bounding box center [626, 338] width 14 height 14
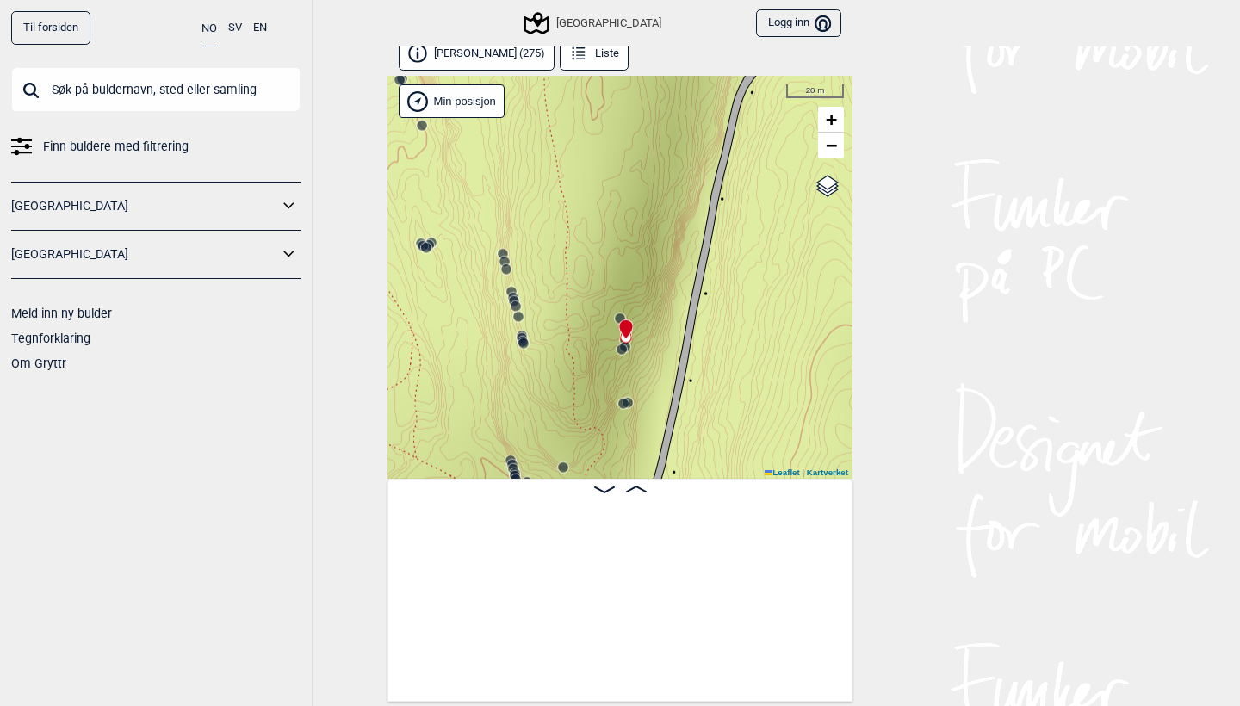
scroll to position [0, 20429]
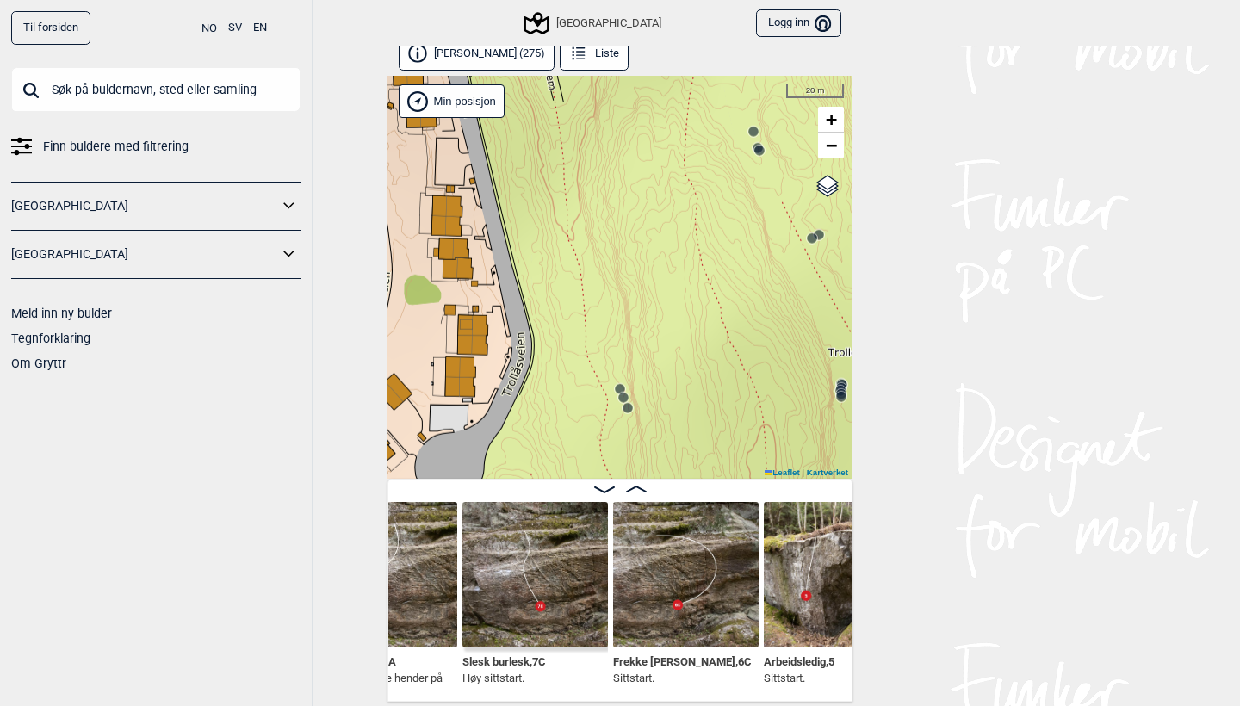
scroll to position [0, 21870]
click at [515, 609] on img at bounding box center [533, 574] width 145 height 145
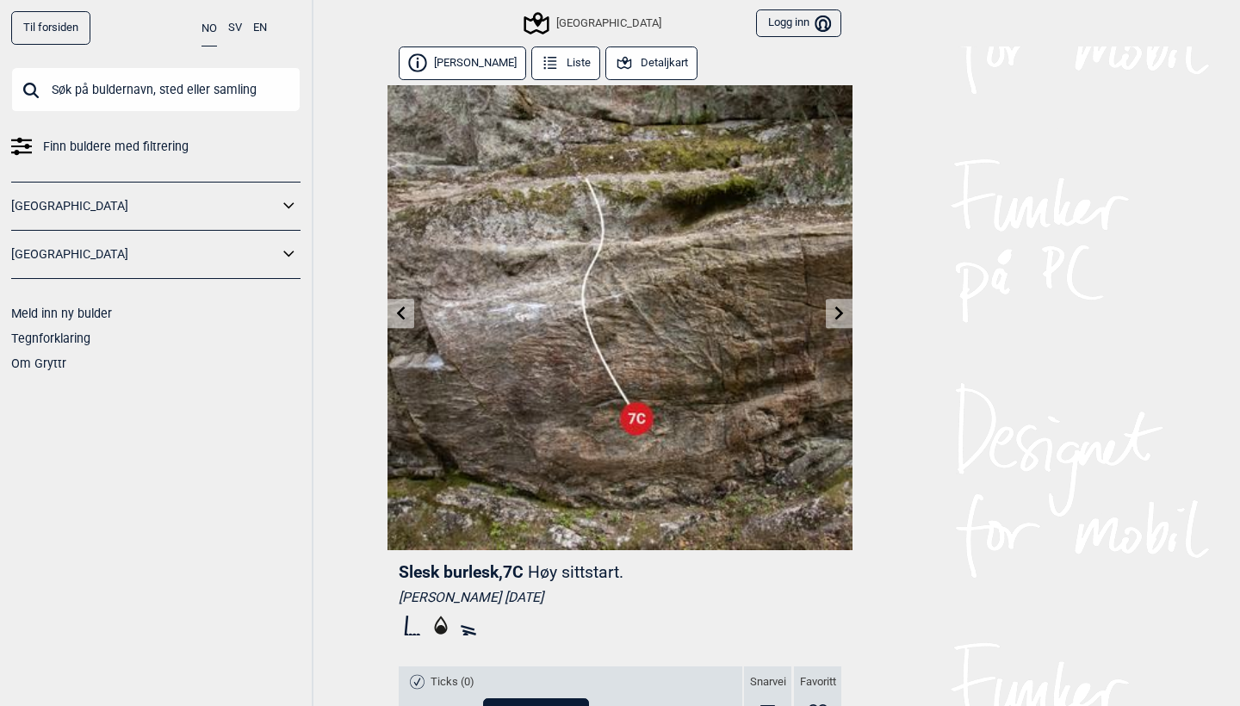
click at [851, 313] on link at bounding box center [839, 314] width 27 height 28
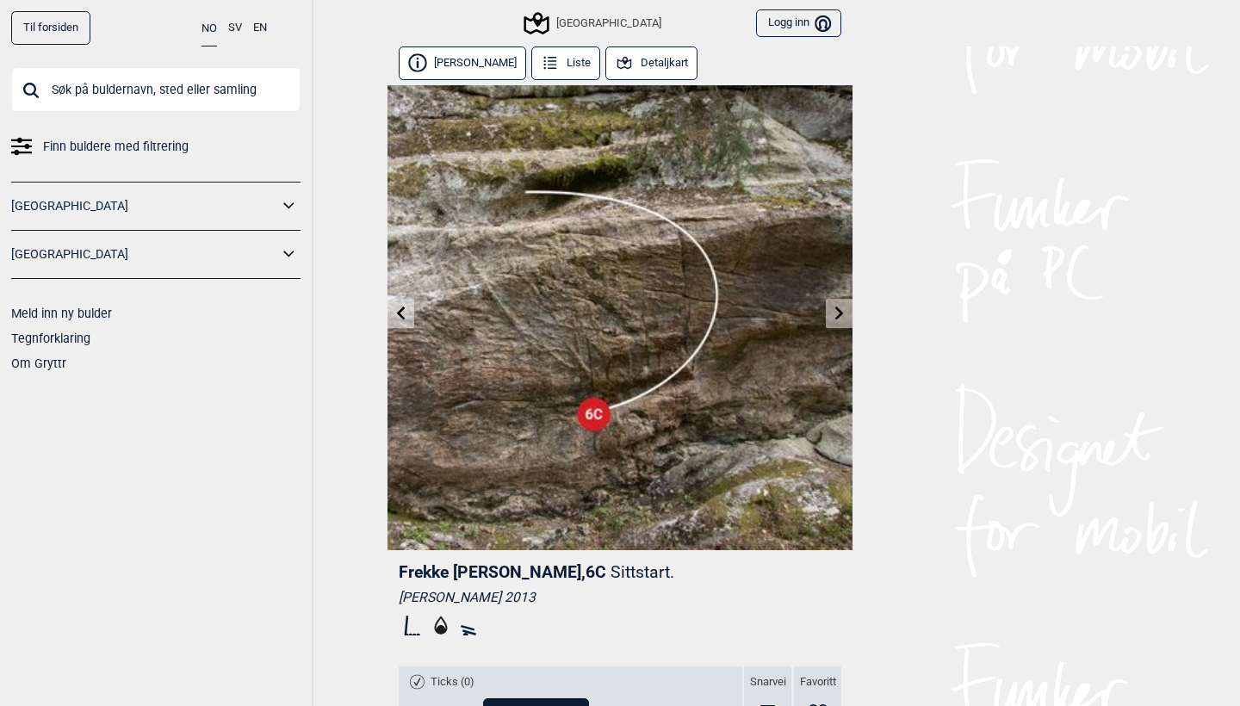
click at [838, 312] on icon at bounding box center [839, 313] width 14 height 14
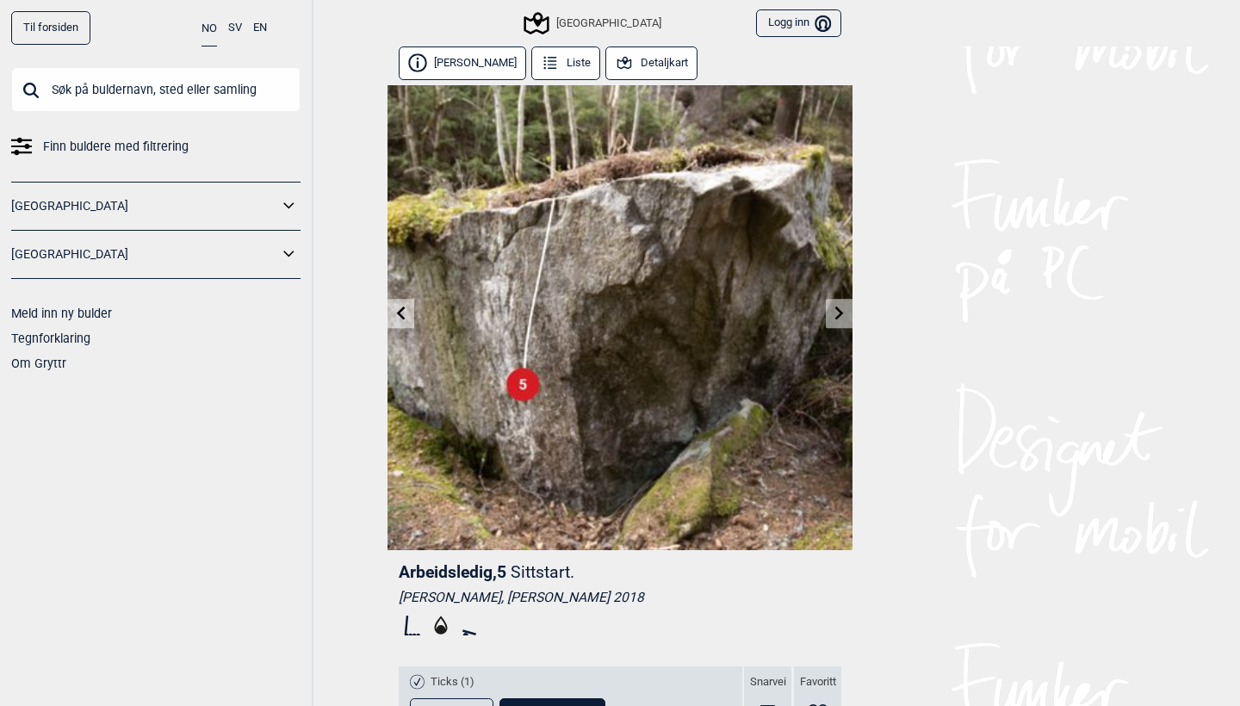
click at [838, 312] on icon at bounding box center [839, 313] width 14 height 14
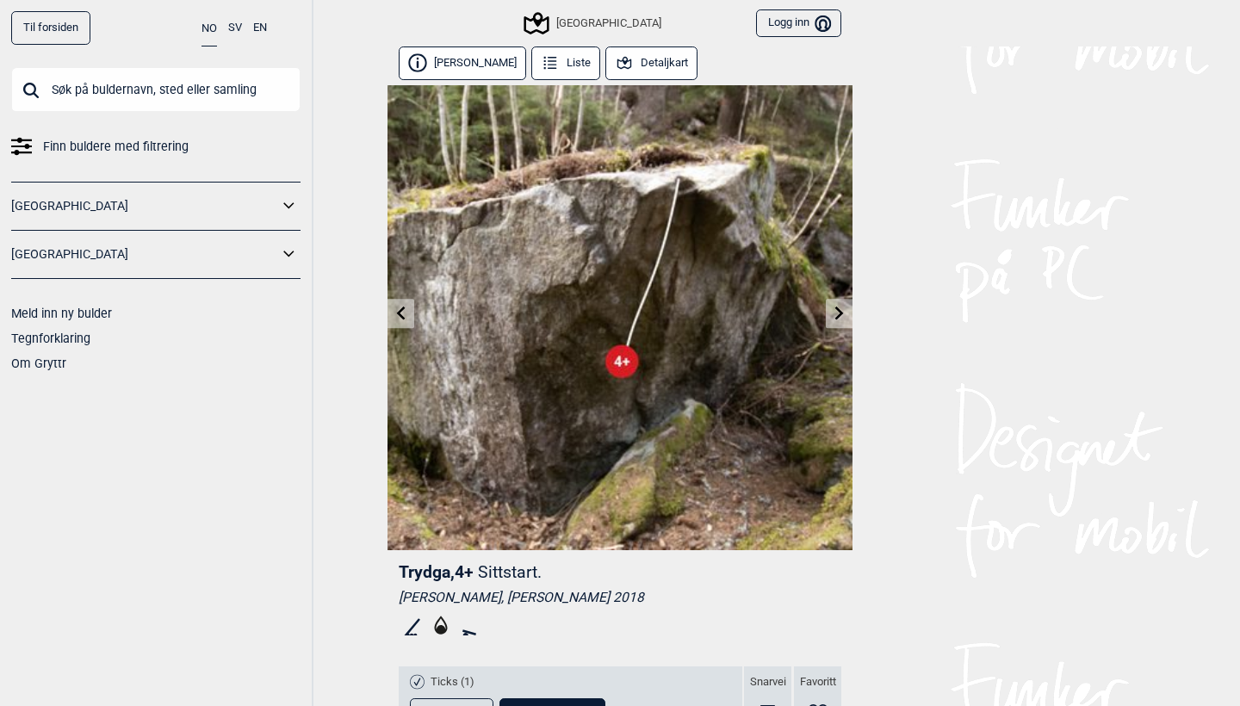
click at [838, 312] on icon at bounding box center [839, 313] width 14 height 14
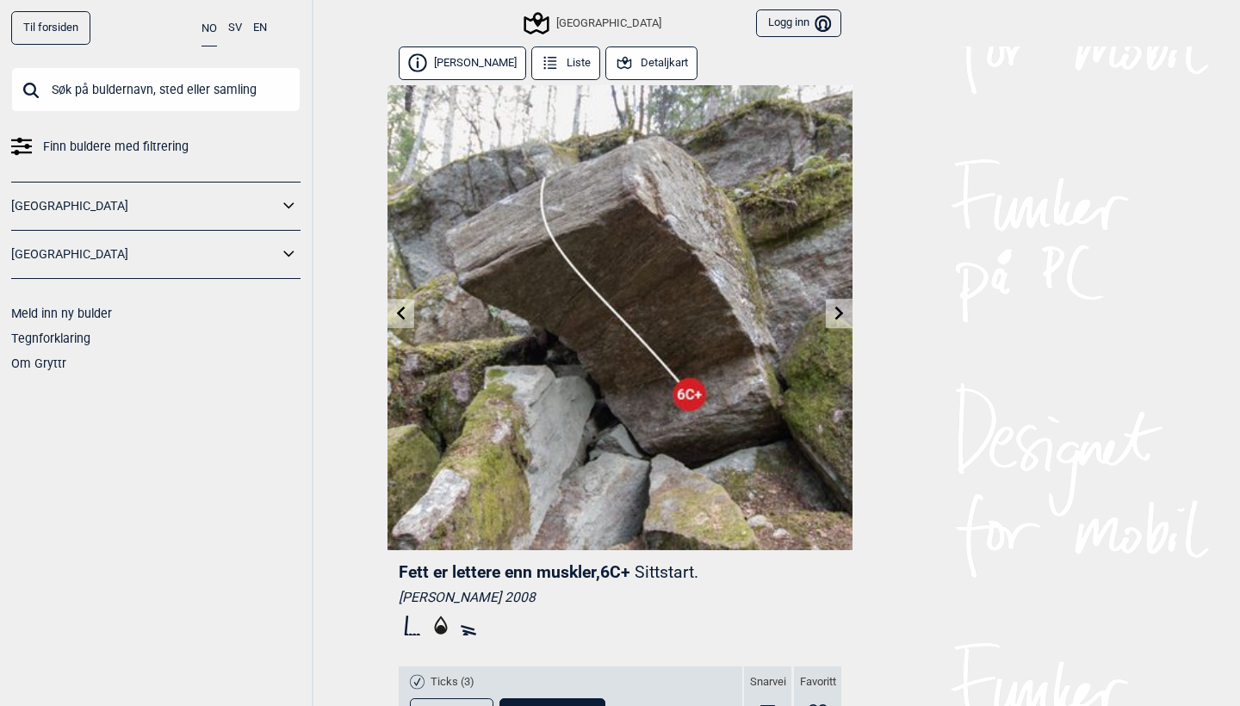
click at [838, 312] on icon at bounding box center [839, 313] width 14 height 14
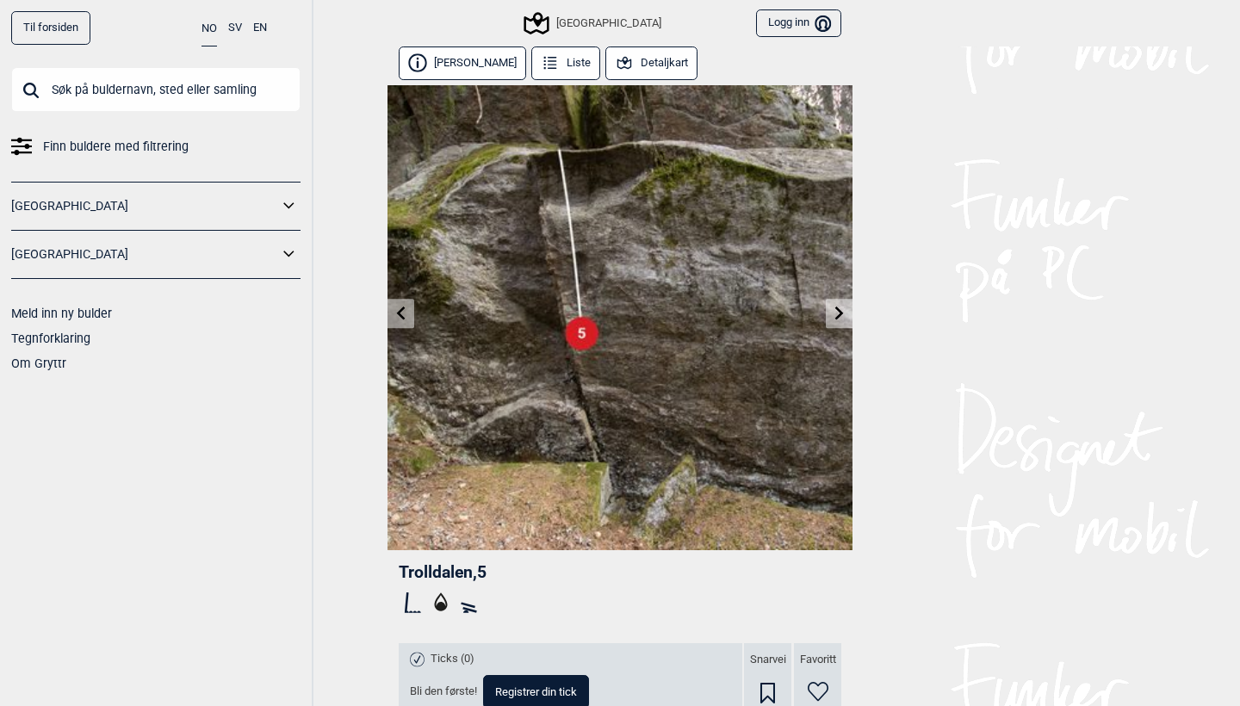
click at [838, 312] on icon at bounding box center [839, 313] width 14 height 14
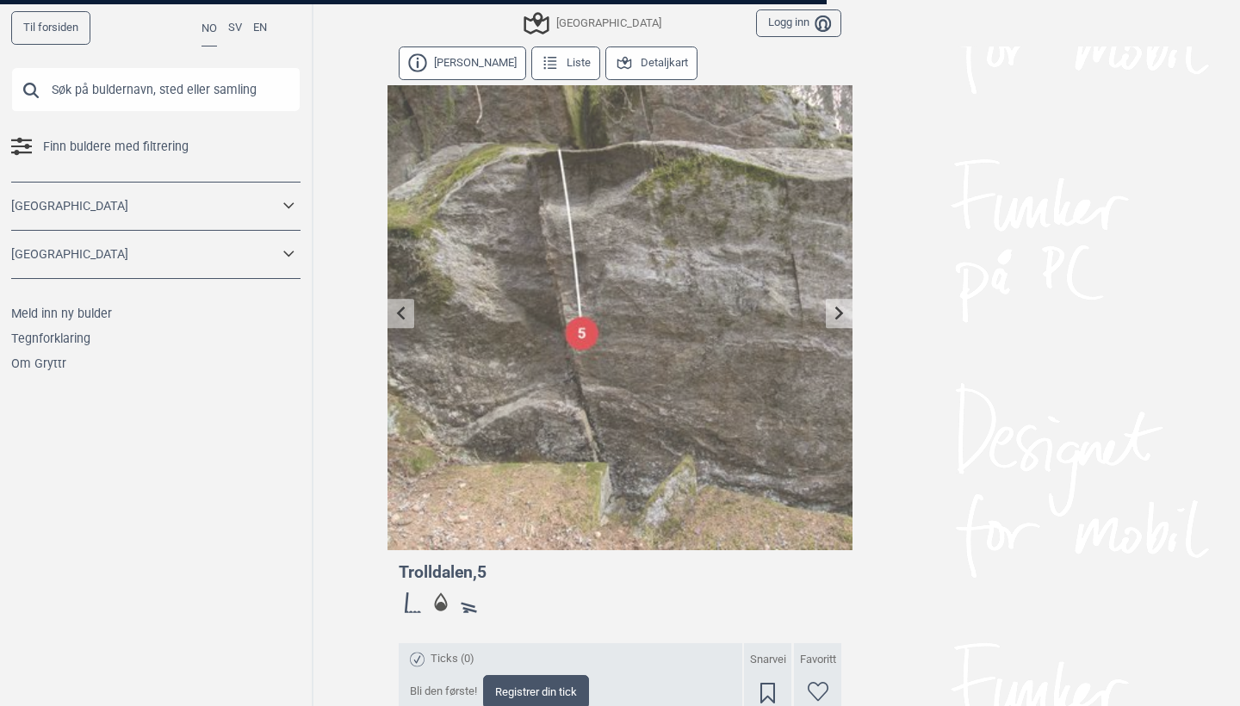
click at [838, 312] on div at bounding box center [620, 353] width 1240 height 706
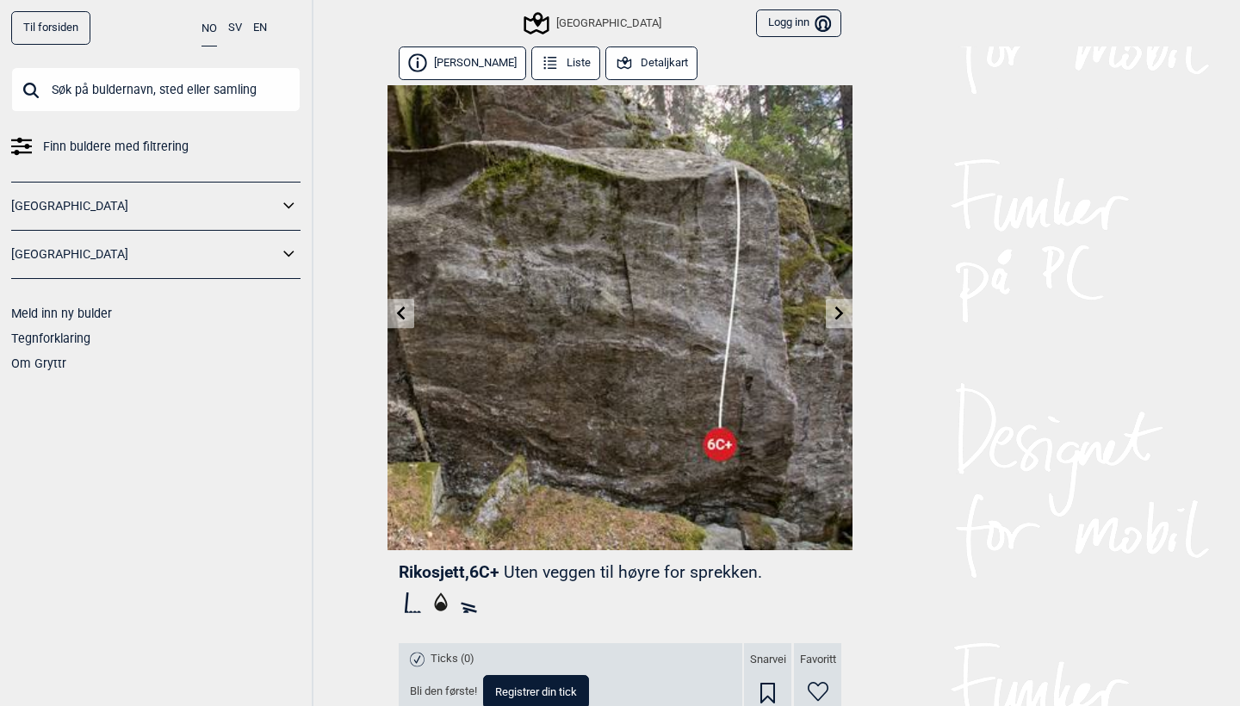
click at [838, 313] on icon at bounding box center [839, 313] width 14 height 14
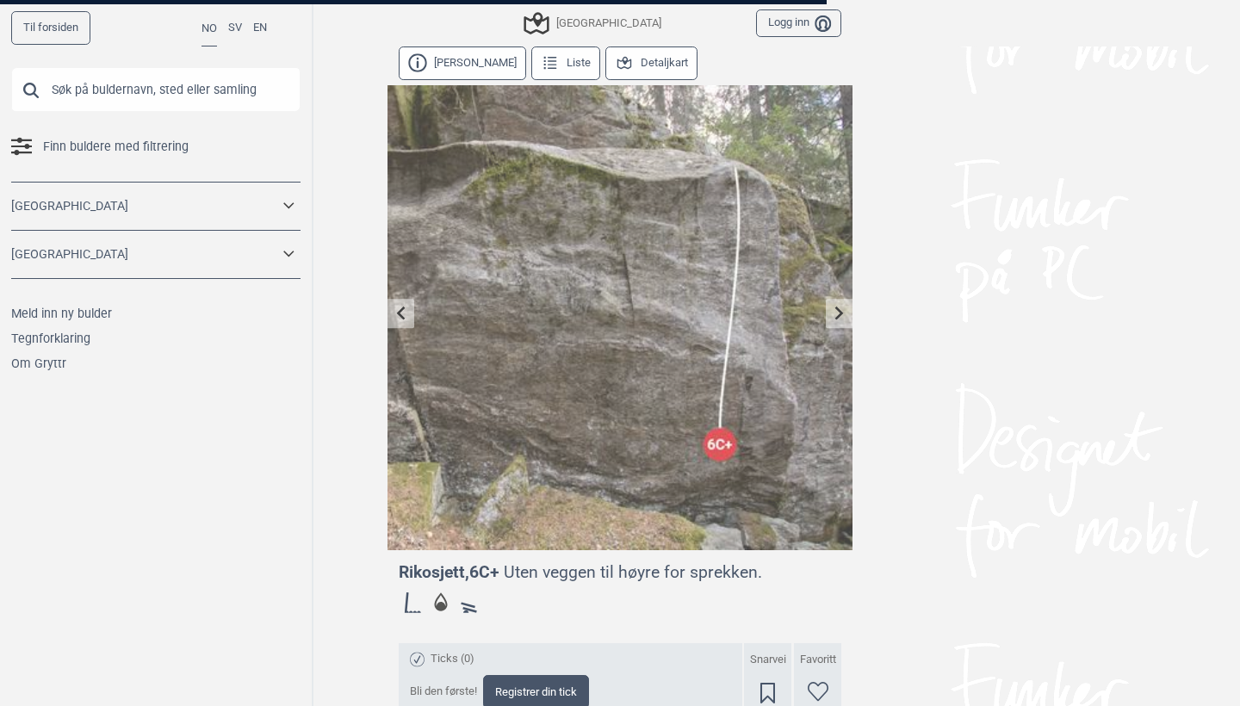
click at [838, 313] on div at bounding box center [620, 353] width 1240 height 706
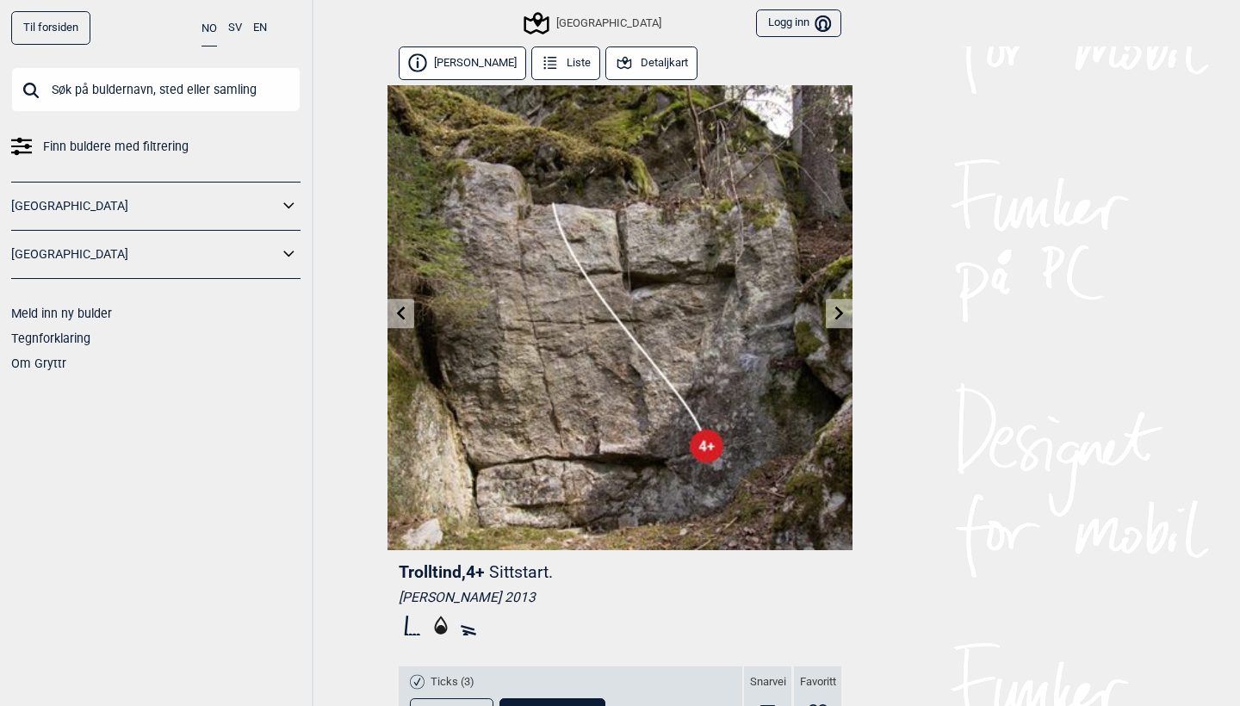
click at [835, 317] on icon at bounding box center [839, 313] width 14 height 14
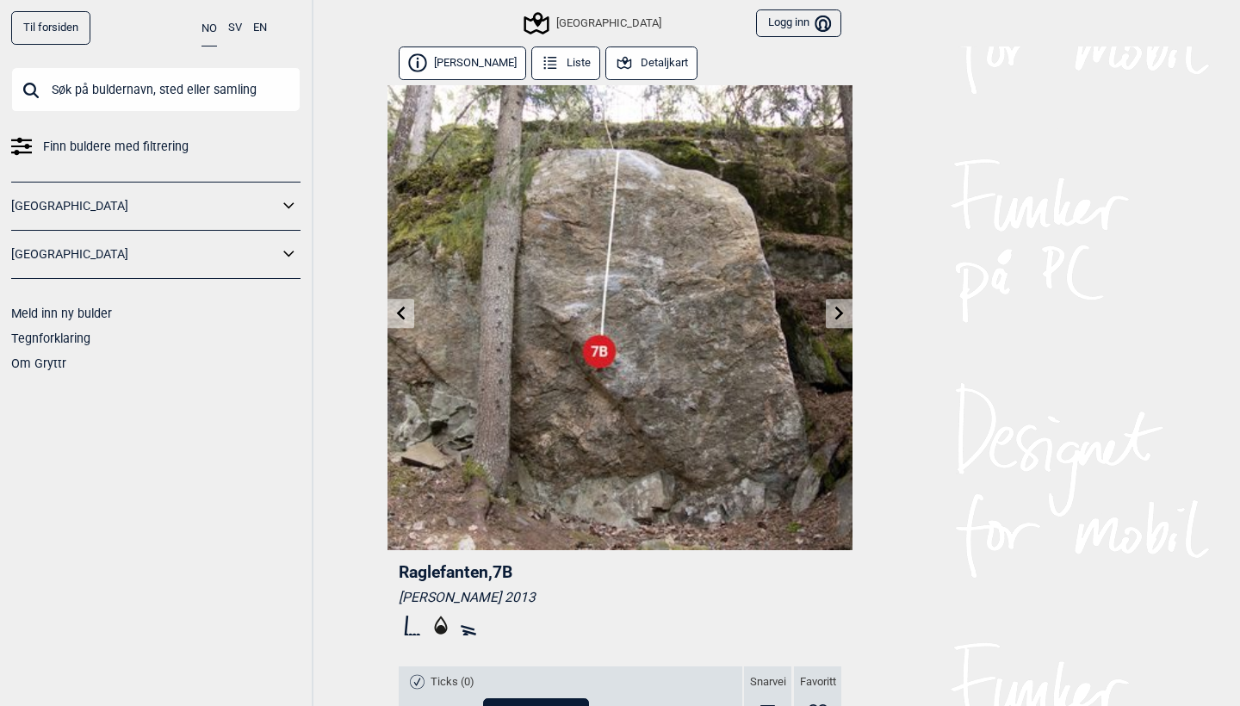
click at [835, 317] on icon at bounding box center [839, 313] width 14 height 14
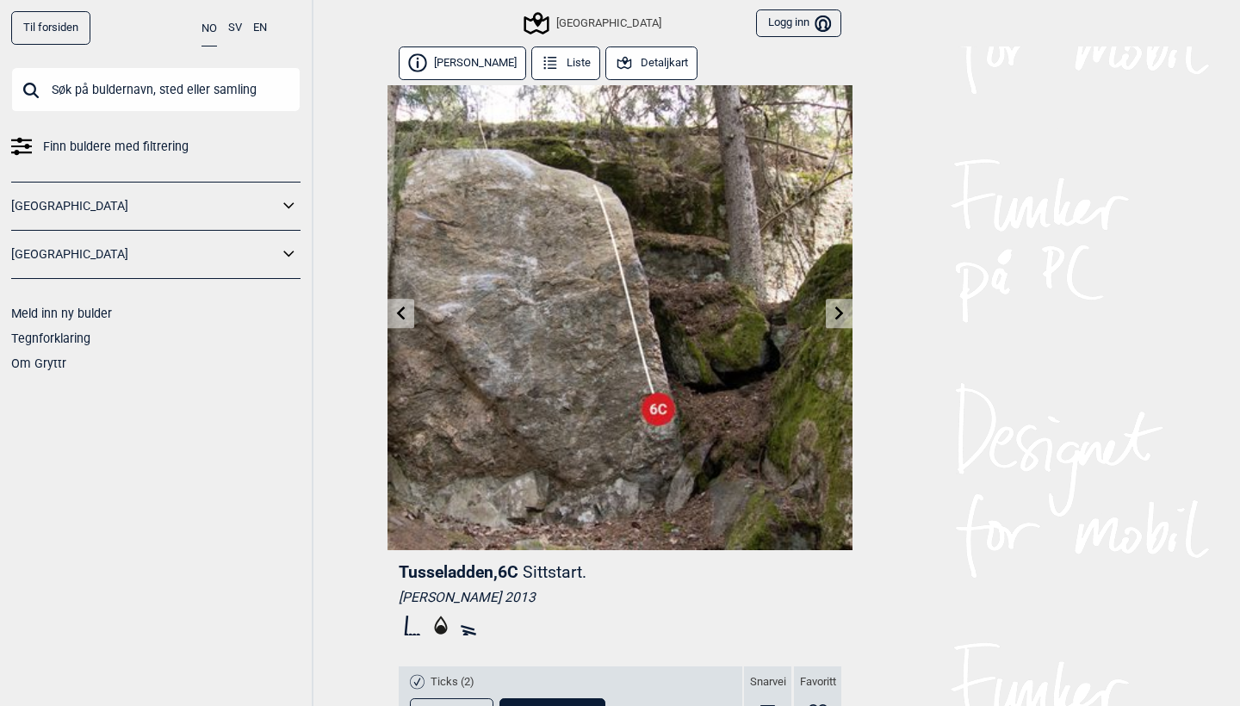
click at [834, 309] on icon at bounding box center [839, 313] width 14 height 14
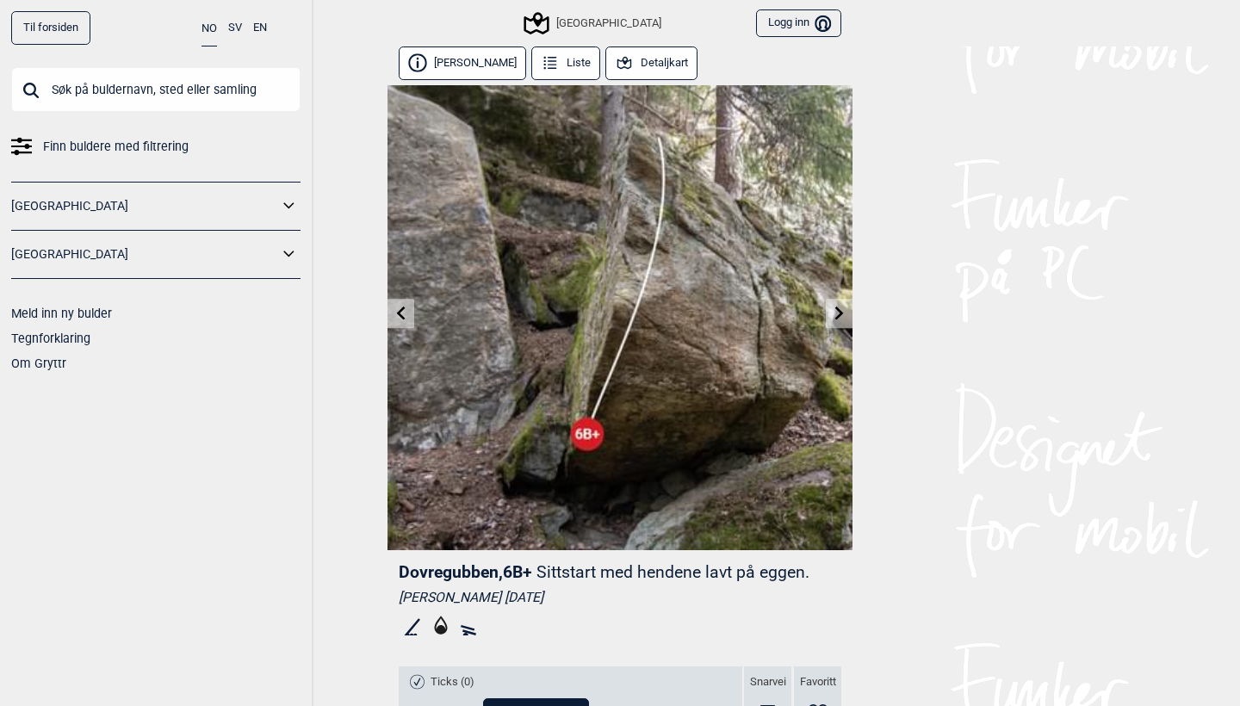
click at [834, 309] on icon at bounding box center [839, 313] width 14 height 14
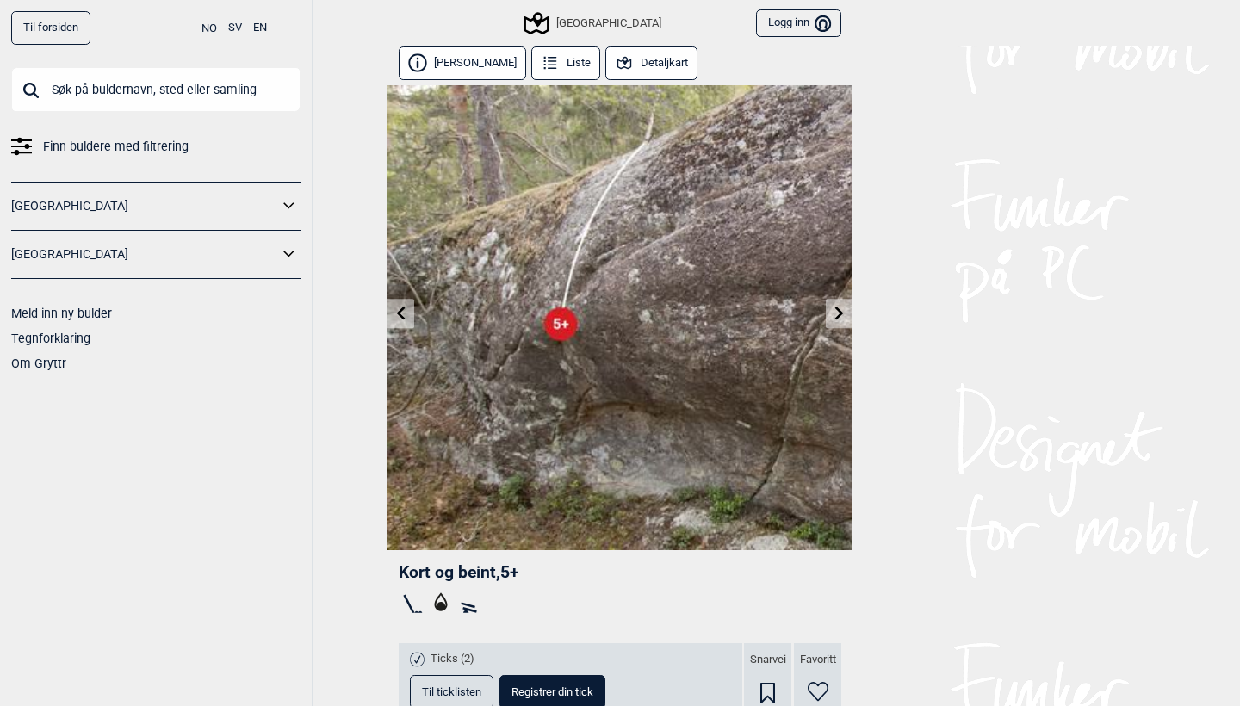
click at [834, 310] on icon at bounding box center [839, 313] width 14 height 14
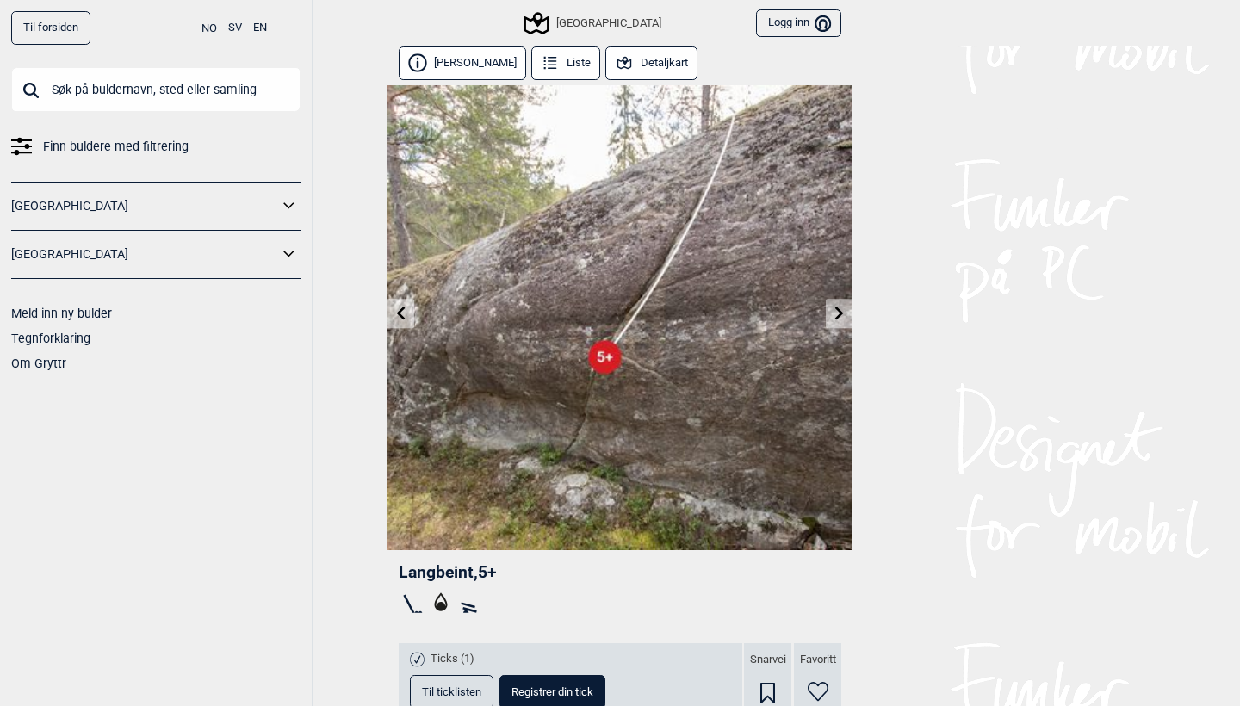
click at [834, 310] on icon at bounding box center [839, 313] width 14 height 14
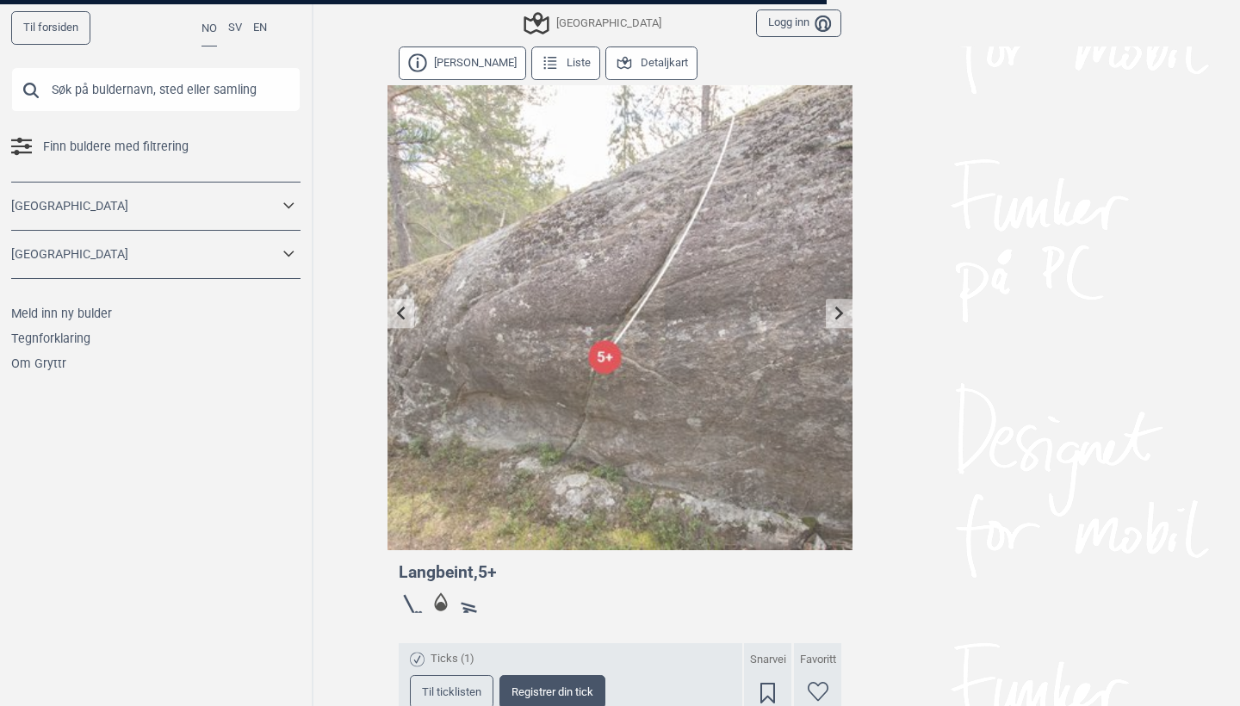
click at [834, 310] on div at bounding box center [620, 353] width 1240 height 706
